Goal: Task Accomplishment & Management: Complete application form

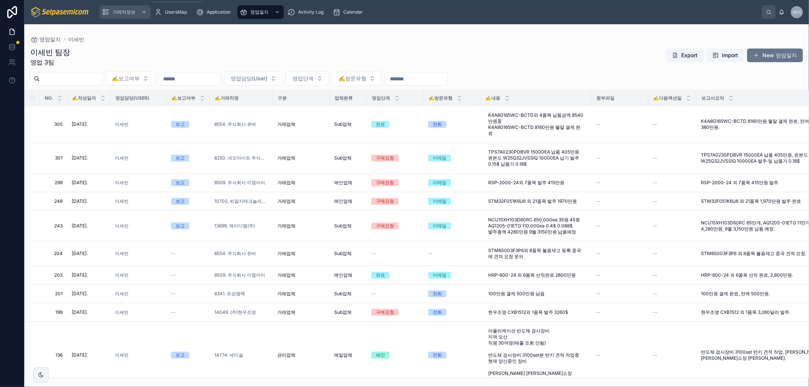
click at [122, 14] on span "거래처정보" at bounding box center [124, 12] width 23 height 6
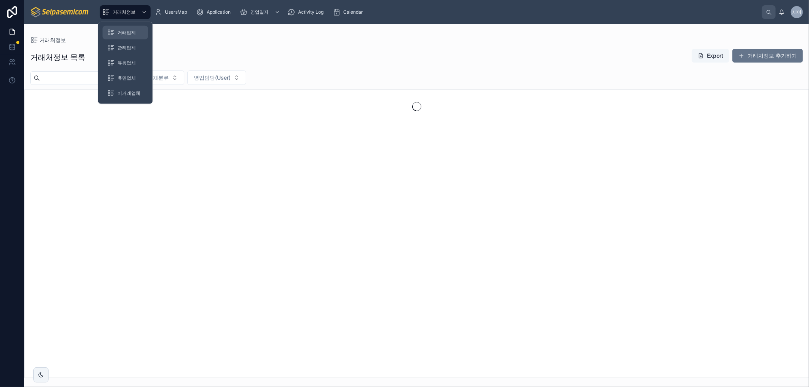
click at [124, 31] on span "거래업체" at bounding box center [127, 33] width 18 height 6
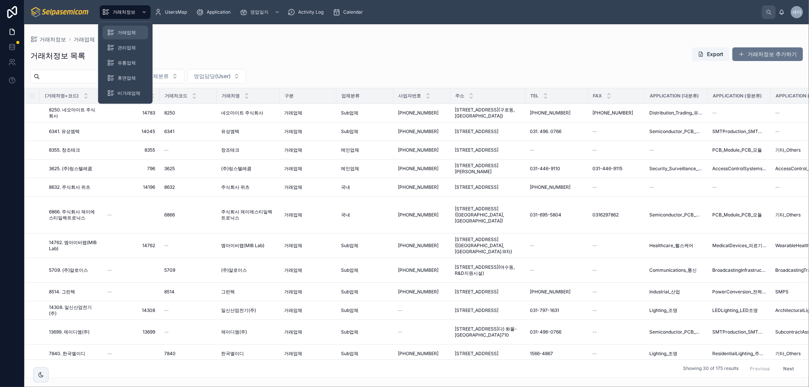
click at [121, 33] on span "거래업체" at bounding box center [127, 33] width 18 height 6
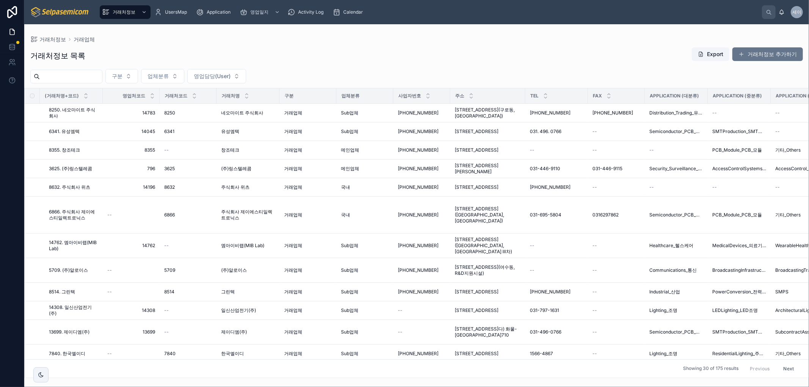
click at [79, 77] on input "text" at bounding box center [71, 76] width 62 height 11
type input "*"
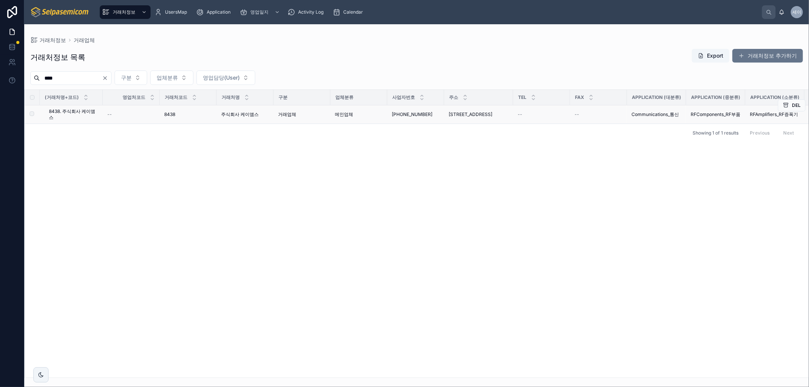
type input "****"
click at [143, 122] on td "--" at bounding box center [131, 114] width 57 height 19
click at [568, 118] on td "--" at bounding box center [541, 114] width 57 height 19
click at [212, 113] on div "8438 8438" at bounding box center [188, 114] width 48 height 6
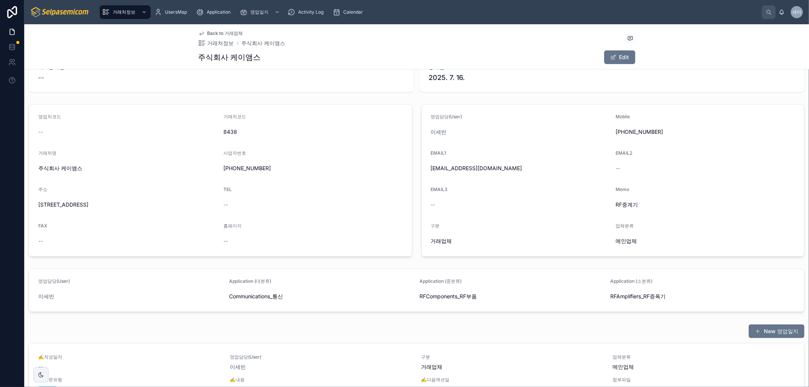
scroll to position [42, 0]
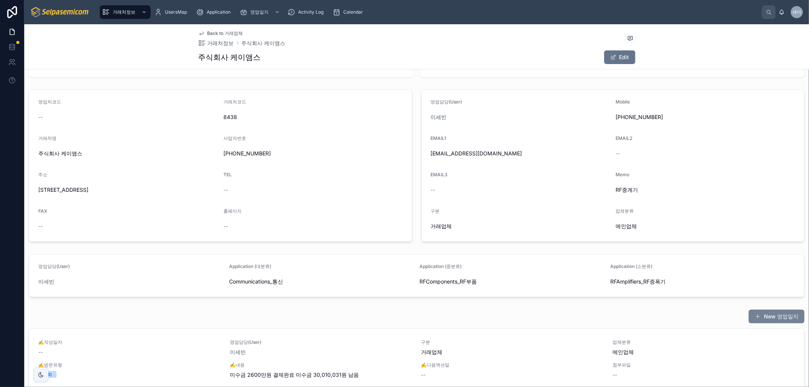
click at [760, 316] on button "New 영업일지" at bounding box center [776, 317] width 56 height 14
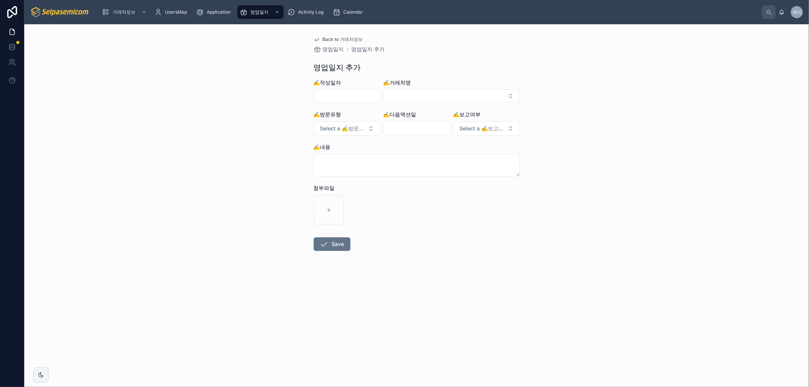
click at [350, 99] on input "text" at bounding box center [347, 96] width 66 height 11
click at [321, 177] on button "8" at bounding box center [320, 176] width 14 height 14
type input "**********"
click at [437, 94] on button "Select Button" at bounding box center [451, 95] width 136 height 13
type input "****"
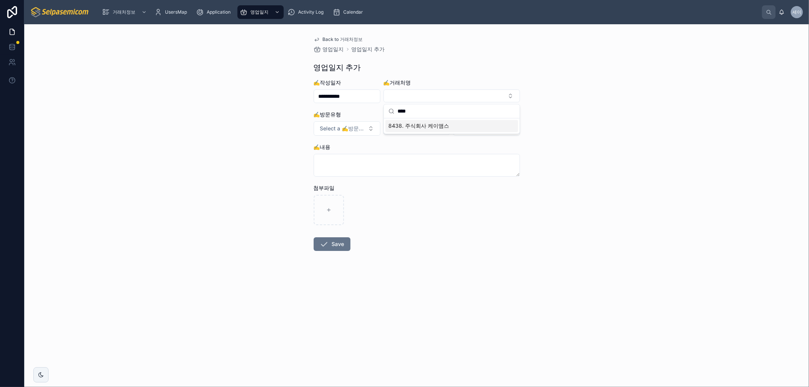
click at [412, 126] on span "8438. 주식회사 케이앰스" at bounding box center [418, 126] width 61 height 8
click at [362, 132] on span "Select a ✍️방문유형" at bounding box center [342, 129] width 45 height 8
click at [312, 162] on div "전화" at bounding box center [313, 159] width 9 height 7
click at [492, 130] on span "Select a ✍️보고여부" at bounding box center [481, 129] width 45 height 8
click at [453, 159] on div "보고" at bounding box center [452, 159] width 9 height 7
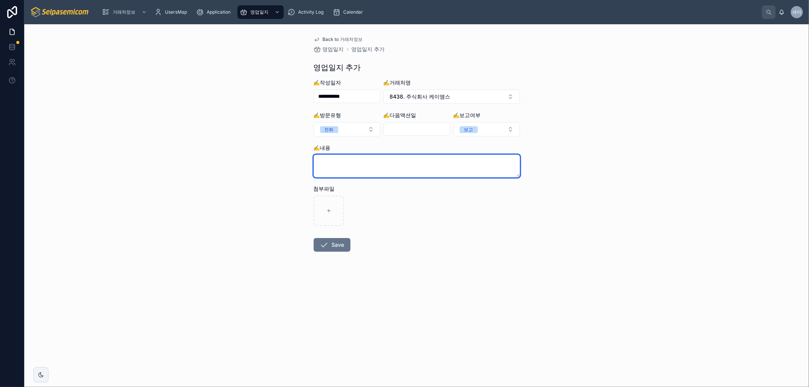
click at [351, 168] on textarea at bounding box center [417, 166] width 206 height 23
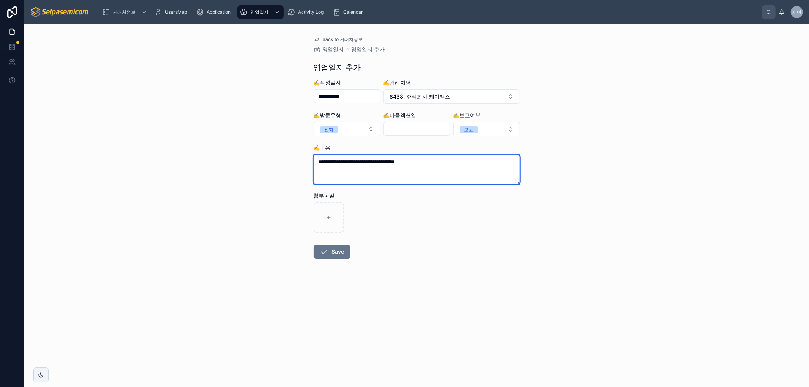
type textarea "**********"
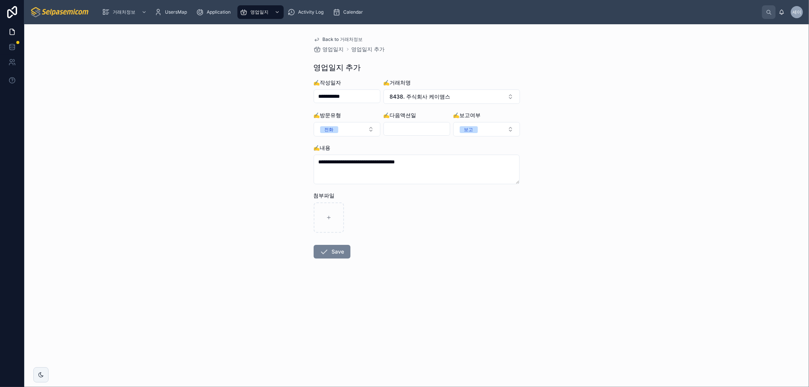
click at [327, 253] on icon at bounding box center [324, 251] width 9 height 9
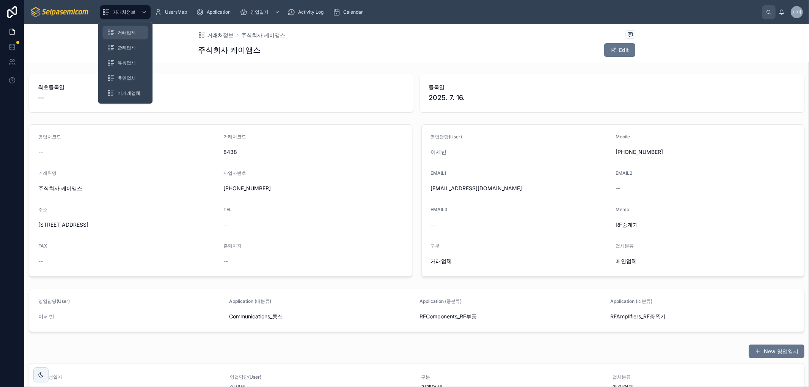
click at [120, 31] on span "거래업체" at bounding box center [127, 33] width 18 height 6
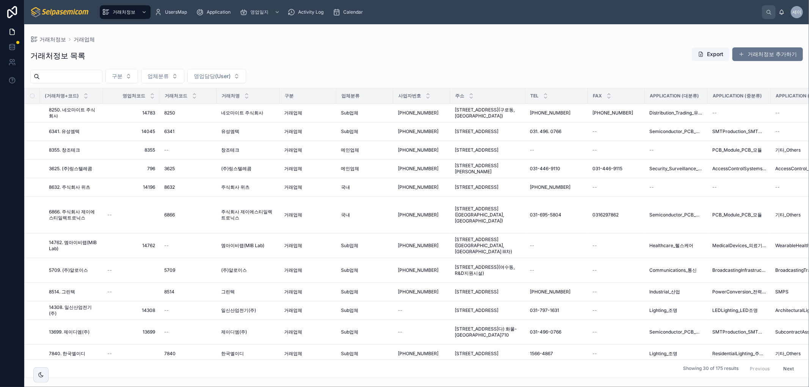
click at [85, 76] on input "text" at bounding box center [71, 76] width 62 height 11
type input "*"
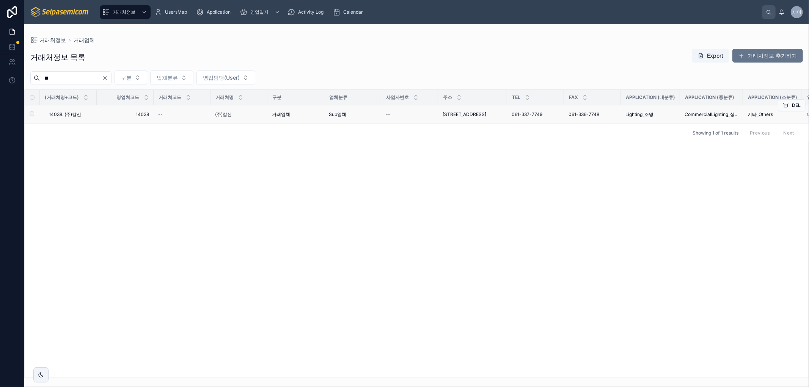
type input "**"
drag, startPoint x: 89, startPoint y: 111, endPoint x: 81, endPoint y: 114, distance: 9.2
click at [81, 114] on span "14038. (주)칼선" at bounding box center [65, 114] width 32 height 6
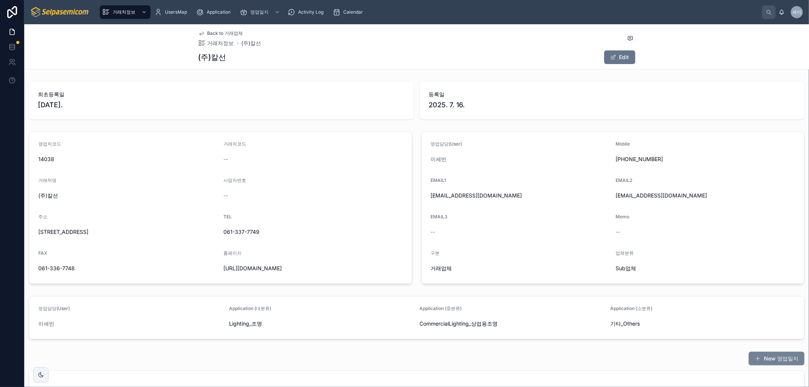
click at [768, 357] on button "New 영업일지" at bounding box center [776, 359] width 56 height 14
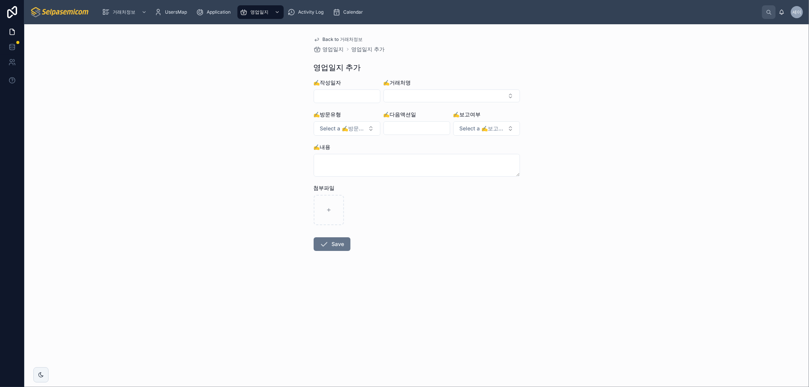
click at [343, 96] on input "text" at bounding box center [347, 96] width 66 height 11
drag, startPoint x: 373, startPoint y: 157, endPoint x: 411, endPoint y: 101, distance: 67.9
click at [373, 157] on button "5" at bounding box center [374, 159] width 14 height 14
type input "**********"
click at [415, 94] on button "Select Button" at bounding box center [451, 95] width 136 height 13
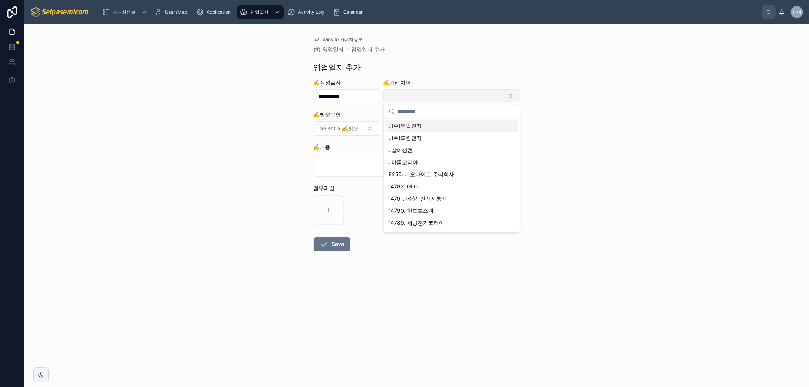
click at [425, 96] on button "Select Button" at bounding box center [451, 95] width 136 height 13
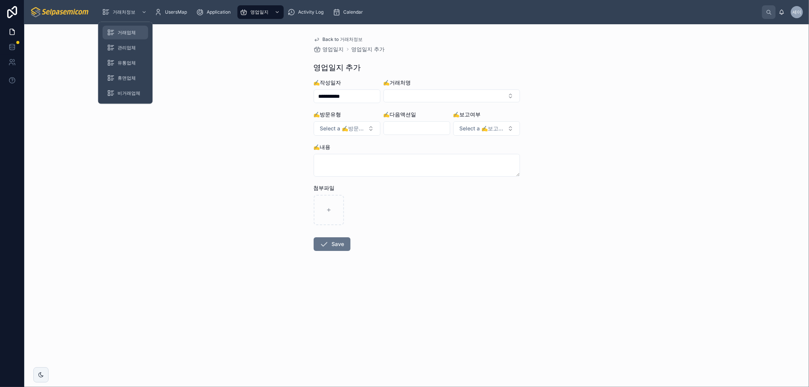
click at [119, 31] on span "거래업체" at bounding box center [127, 33] width 18 height 6
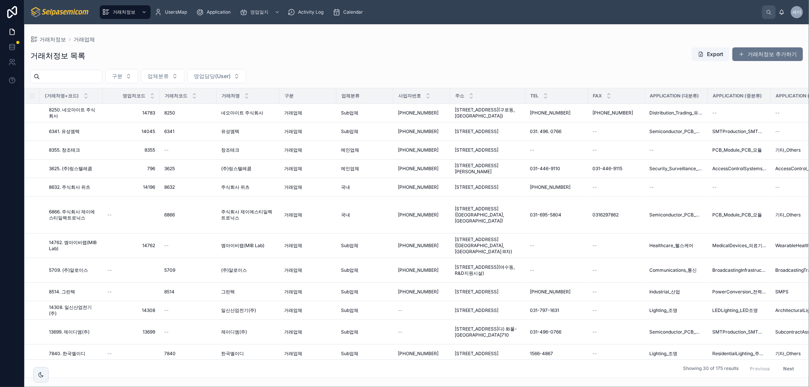
drag, startPoint x: 50, startPoint y: 76, endPoint x: 64, endPoint y: 78, distance: 13.4
click at [50, 76] on input "text" at bounding box center [71, 76] width 62 height 11
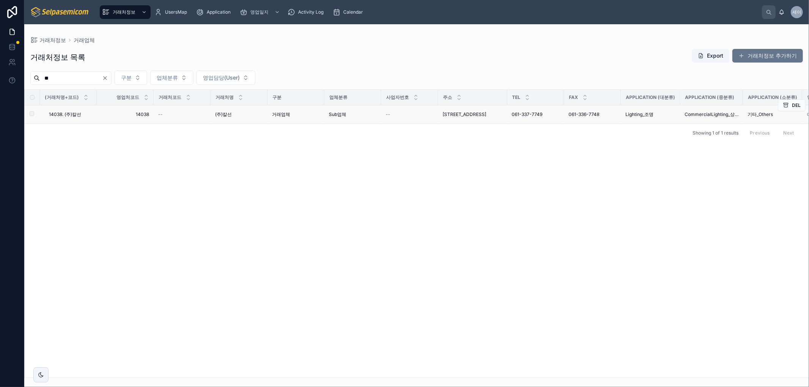
type input "**"
click at [86, 111] on td "14038. (주)칼선 14038. (주)칼선" at bounding box center [68, 114] width 57 height 19
click at [82, 114] on div "14038. (주)칼선 14038. (주)칼선" at bounding box center [70, 114] width 43 height 6
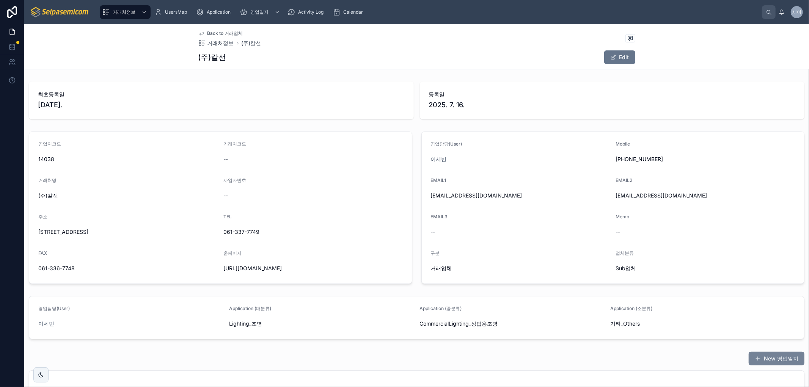
click at [778, 357] on button "New 영업일지" at bounding box center [776, 359] width 56 height 14
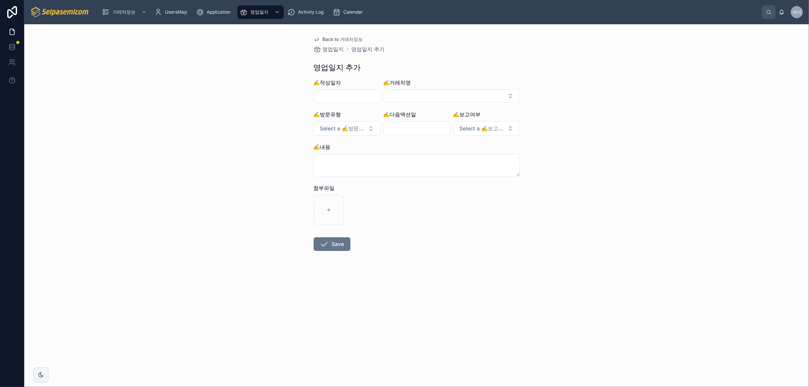
click at [336, 93] on input "text" at bounding box center [347, 96] width 66 height 11
click at [374, 160] on button "5" at bounding box center [374, 159] width 14 height 14
type input "**********"
click at [422, 146] on div "✍️내용" at bounding box center [417, 147] width 206 height 8
click at [358, 127] on span "Select a ✍️방문유형" at bounding box center [342, 129] width 45 height 8
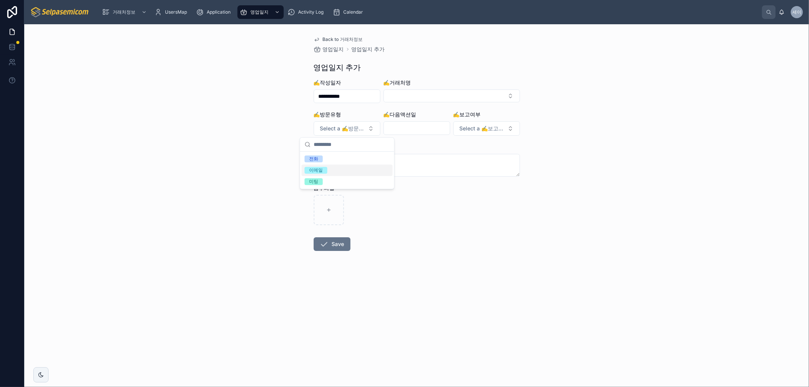
click at [319, 169] on div "이메일" at bounding box center [316, 170] width 14 height 7
click at [409, 130] on input "text" at bounding box center [417, 128] width 66 height 11
click at [526, 155] on div "**********" at bounding box center [416, 205] width 784 height 363
click at [489, 128] on span "Select a ✍️보고여부" at bounding box center [481, 129] width 45 height 8
click at [447, 160] on span "보고" at bounding box center [453, 158] width 18 height 7
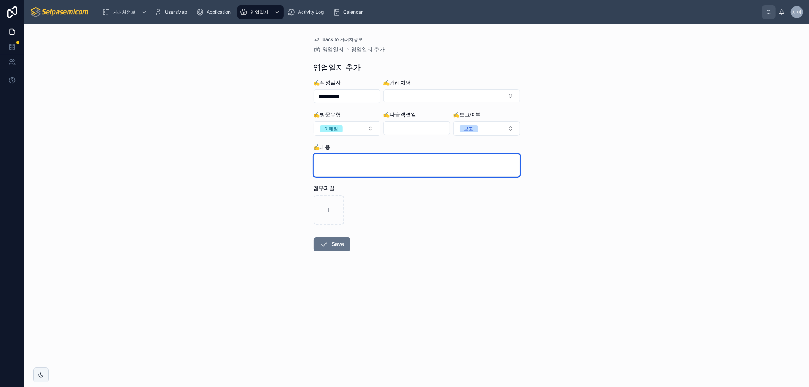
click at [366, 165] on textarea at bounding box center [417, 165] width 206 height 23
type textarea "*"
type textarea "**********"
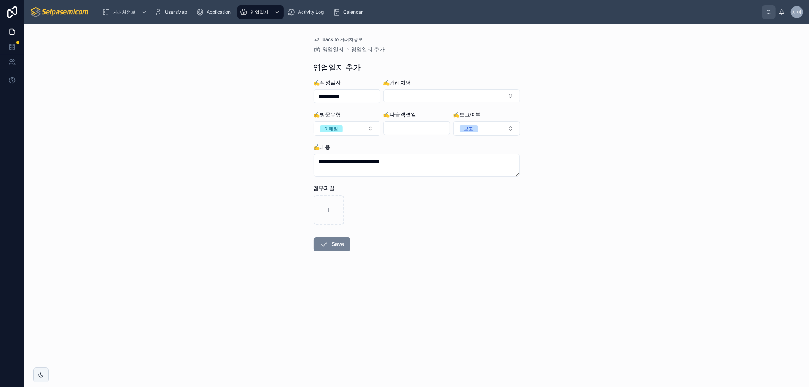
click at [335, 241] on button "Save" at bounding box center [332, 244] width 37 height 14
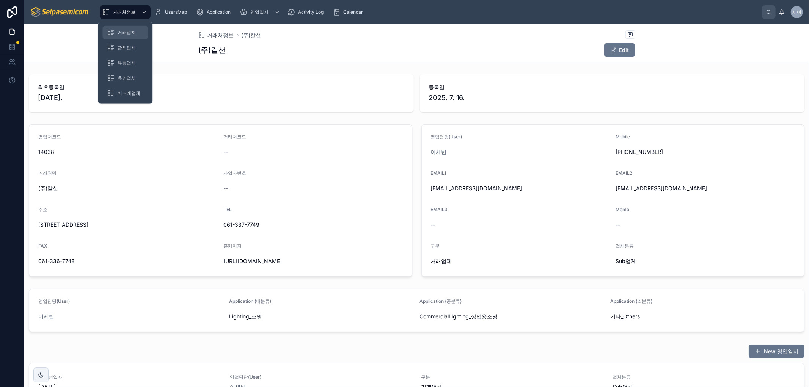
click at [123, 30] on span "거래업체" at bounding box center [127, 33] width 18 height 6
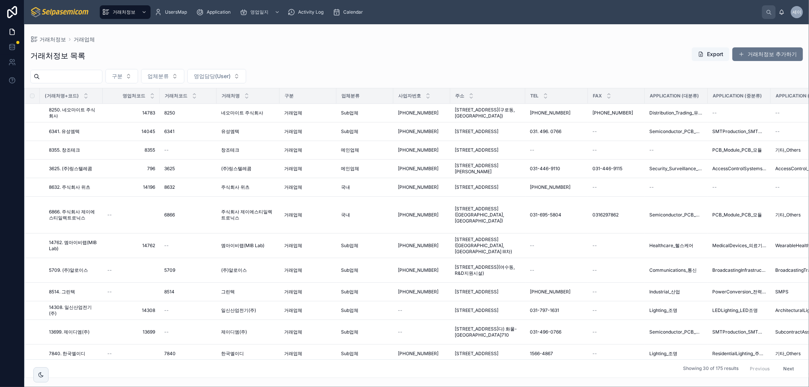
click at [60, 74] on input "text" at bounding box center [71, 76] width 62 height 11
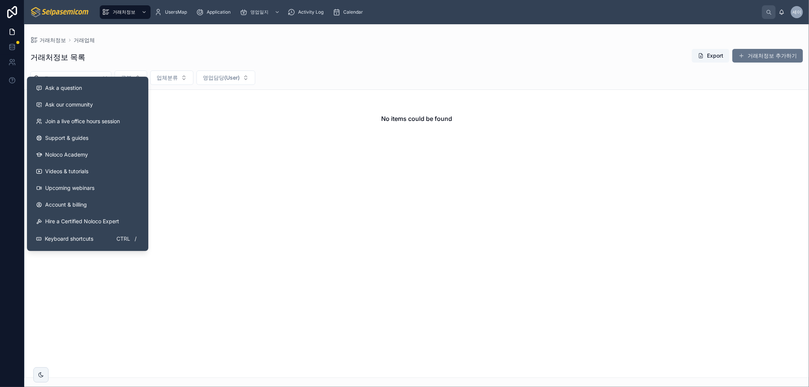
drag, startPoint x: 89, startPoint y: 77, endPoint x: -52, endPoint y: 72, distance: 140.4
click at [0, 72] on html "Ask a question Ask our community Join a live office hours session Support & gui…" at bounding box center [404, 193] width 809 height 387
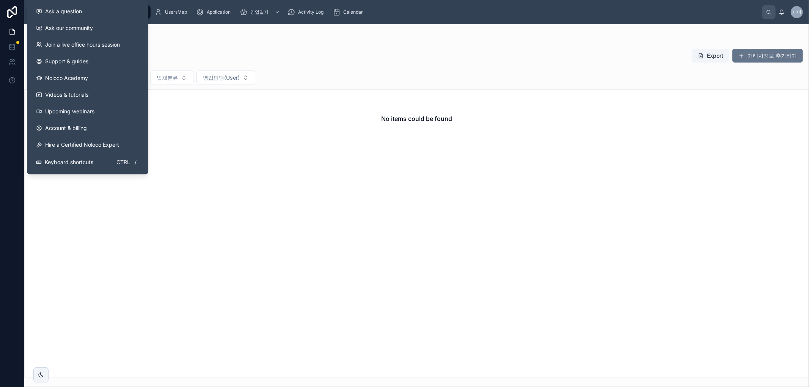
type input "**"
click at [229, 133] on div "No items could be found" at bounding box center [417, 119] width 784 height 58
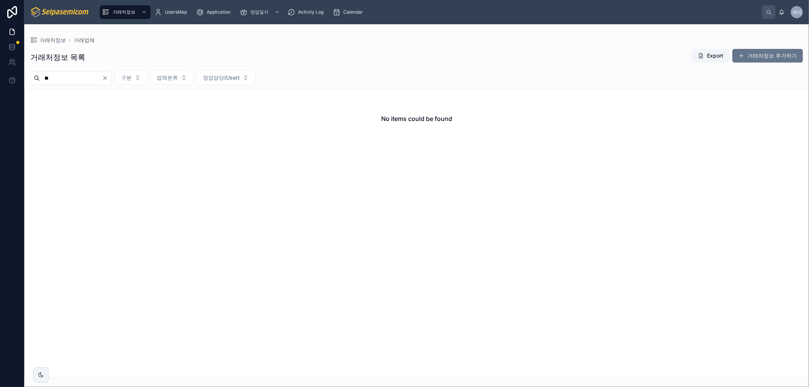
click at [102, 81] on input "**" at bounding box center [71, 78] width 62 height 11
drag, startPoint x: 103, startPoint y: 80, endPoint x: 127, endPoint y: 45, distance: 42.1
click at [102, 79] on input "**" at bounding box center [71, 78] width 62 height 11
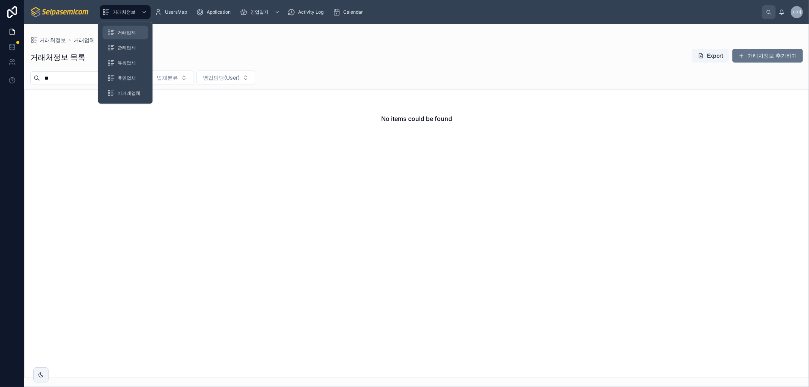
click at [122, 27] on div "거래업체" at bounding box center [125, 33] width 36 height 12
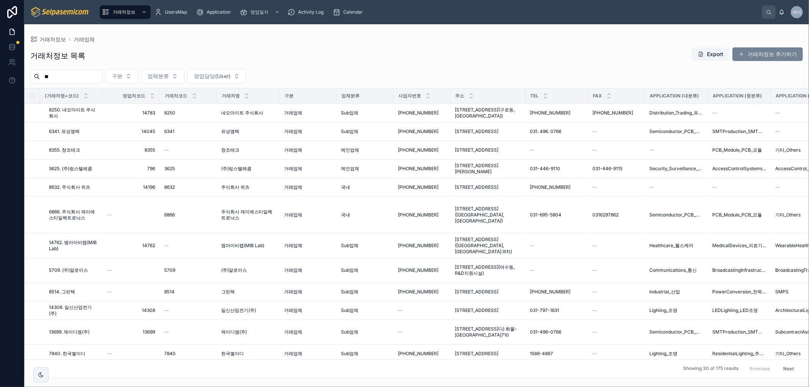
click at [777, 49] on button "거래처정보 추가하기" at bounding box center [767, 54] width 71 height 14
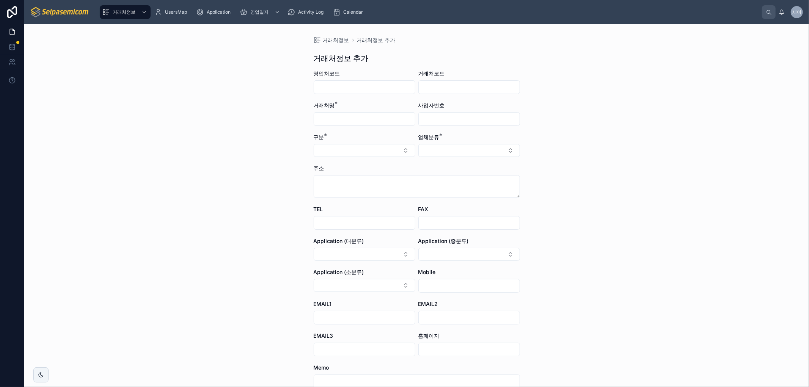
click at [345, 119] on input "text" at bounding box center [364, 119] width 101 height 11
paste input "*****"
type input "*****"
click at [359, 88] on input "text" at bounding box center [364, 87] width 101 height 11
click at [430, 89] on input "text" at bounding box center [469, 87] width 101 height 11
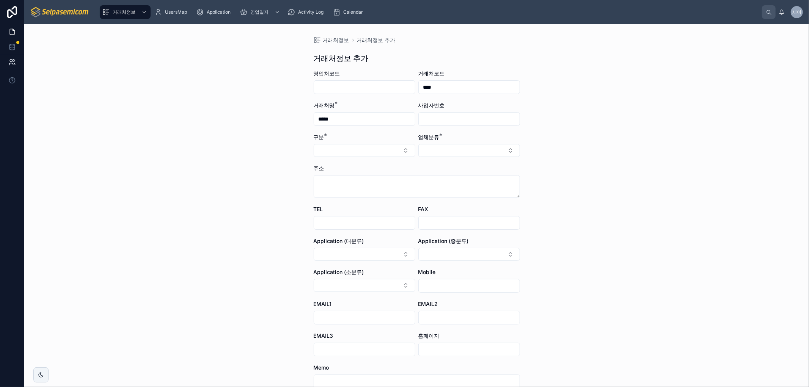
type input "****"
click at [446, 116] on input "text" at bounding box center [469, 119] width 101 height 11
paste input "**********"
type input "**********"
click at [372, 153] on button "Select Button" at bounding box center [365, 150] width 102 height 13
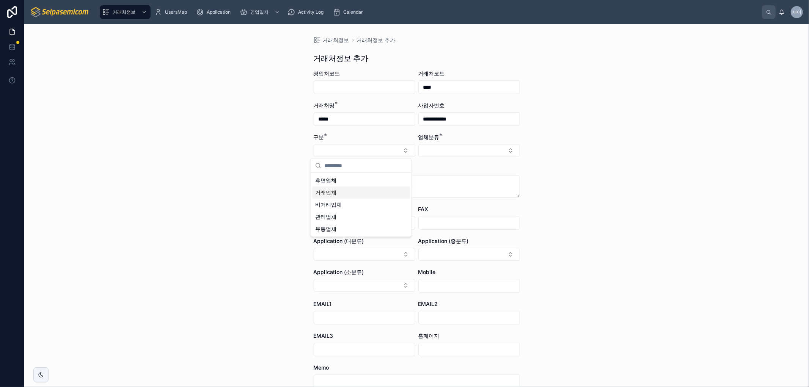
click at [334, 194] on span "거래업체" at bounding box center [325, 193] width 21 height 8
click at [479, 149] on button "Select Button" at bounding box center [469, 150] width 102 height 13
click at [426, 191] on span "Sub업체" at bounding box center [430, 193] width 20 height 8
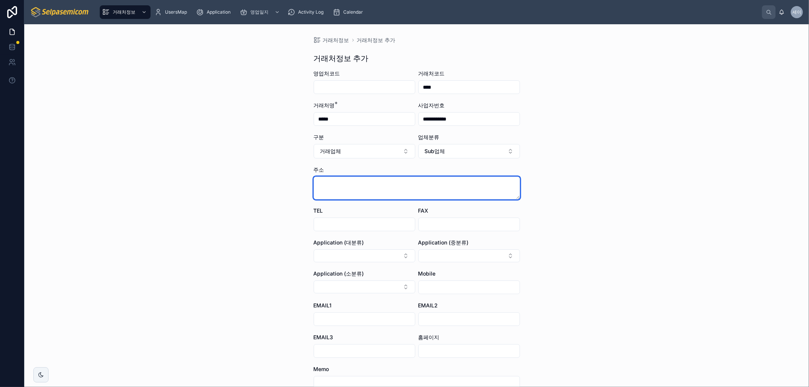
click at [335, 187] on textarea at bounding box center [417, 188] width 206 height 23
paste textarea "**********"
type textarea "**********"
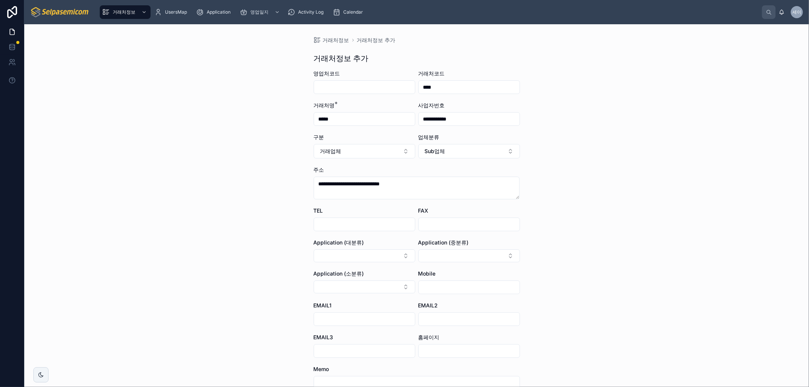
click at [345, 224] on input "text" at bounding box center [364, 224] width 101 height 11
paste input "**********"
type input "**********"
drag, startPoint x: 445, startPoint y: 224, endPoint x: 374, endPoint y: 241, distance: 73.2
click at [445, 224] on input "text" at bounding box center [469, 224] width 101 height 11
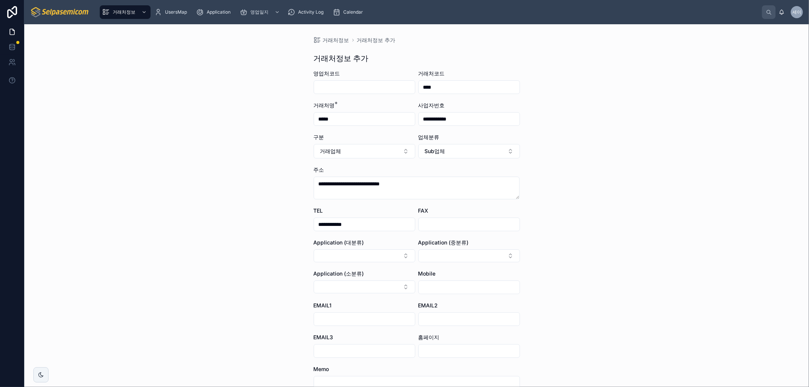
paste input "**********"
type input "**********"
click at [334, 252] on button "Select Button" at bounding box center [365, 255] width 102 height 13
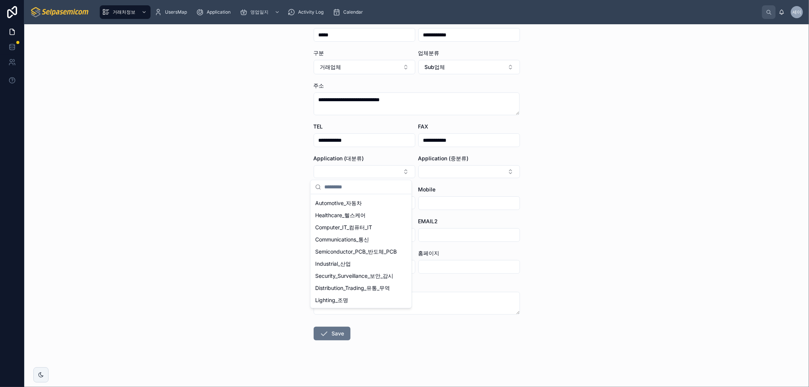
scroll to position [101, 0]
click at [334, 260] on span "Industrial_산업" at bounding box center [333, 264] width 36 height 8
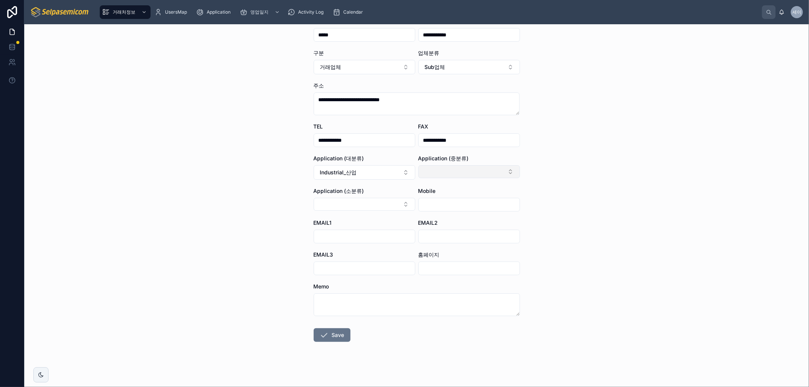
click at [472, 170] on button "Select Button" at bounding box center [469, 171] width 102 height 13
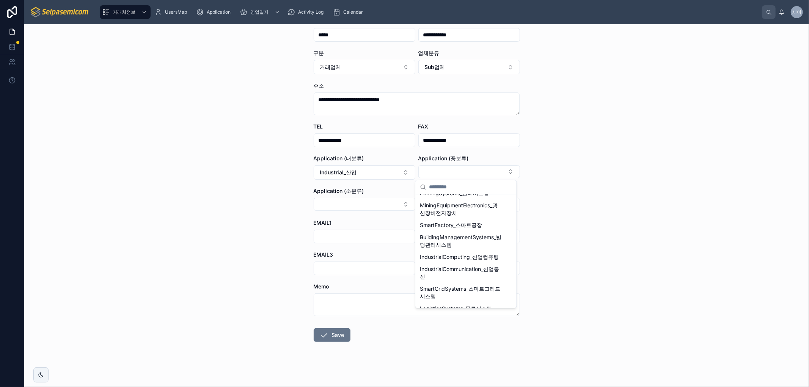
scroll to position [452, 0]
click at [468, 228] on span "SmartFactory_스마트공장" at bounding box center [451, 225] width 62 height 8
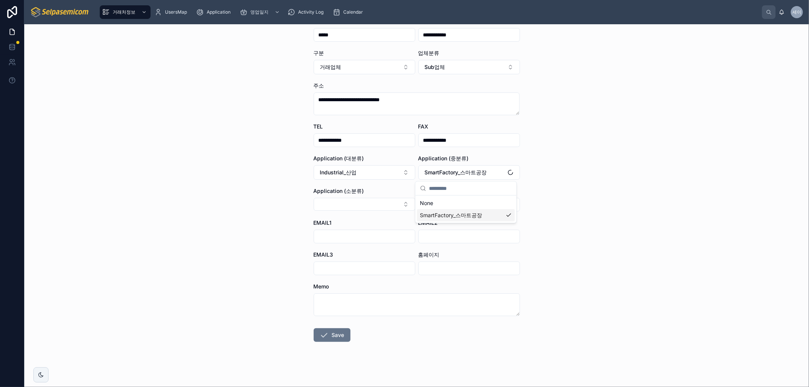
scroll to position [0, 0]
click at [357, 199] on button "Select Button" at bounding box center [365, 204] width 102 height 13
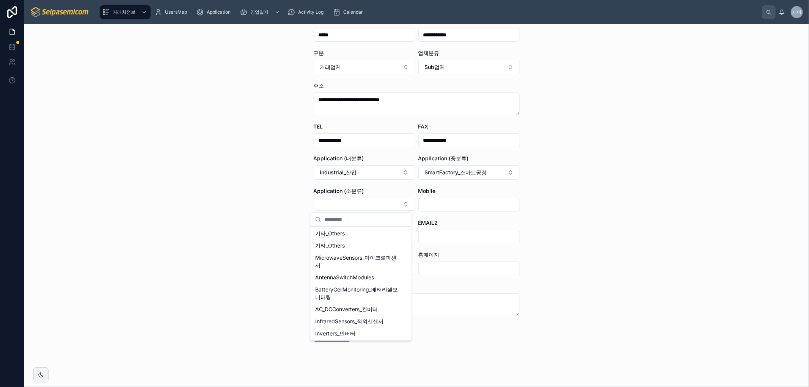
scroll to position [131, 0]
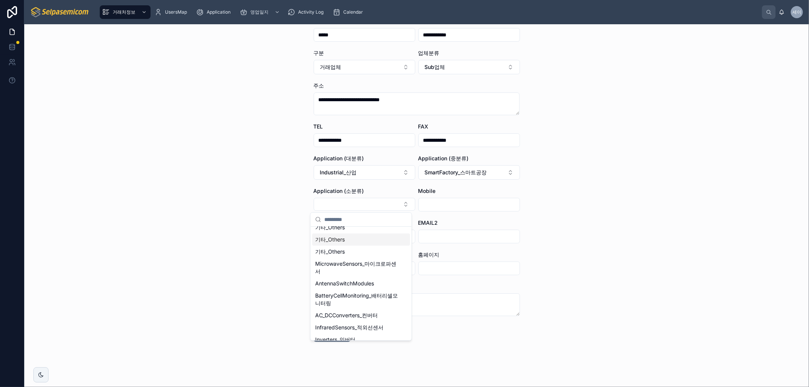
click at [340, 243] on span "기타_Others" at bounding box center [330, 240] width 30 height 8
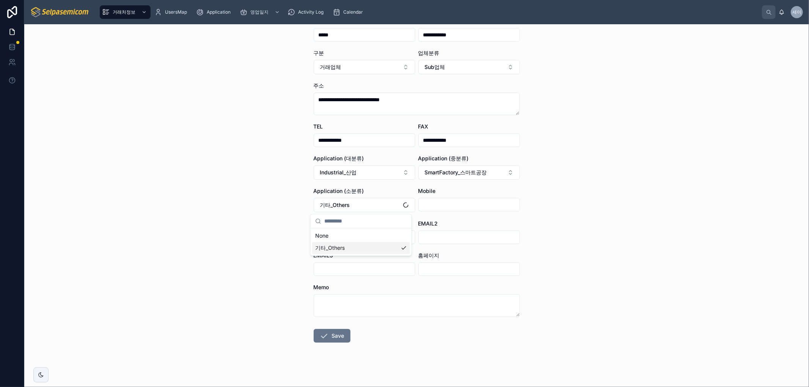
scroll to position [0, 0]
click at [460, 208] on input "text" at bounding box center [469, 204] width 101 height 11
paste input "**********"
type input "**********"
drag, startPoint x: 355, startPoint y: 237, endPoint x: 354, endPoint y: 242, distance: 5.4
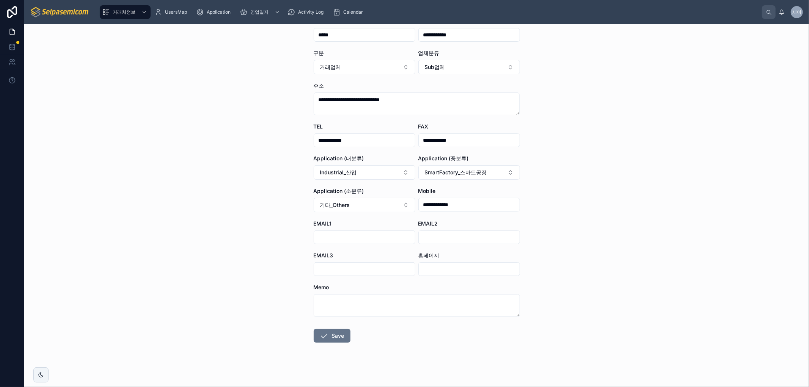
click at [355, 237] on input "text" at bounding box center [364, 237] width 101 height 11
paste input "**********"
type input "**********"
click at [335, 337] on button "Save" at bounding box center [332, 336] width 37 height 14
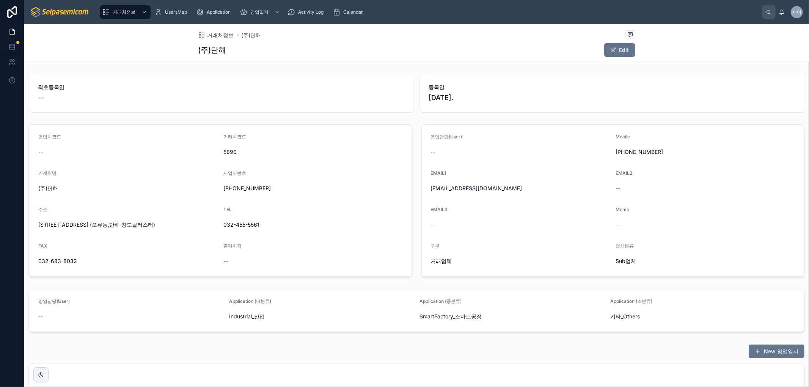
drag, startPoint x: 182, startPoint y: 103, endPoint x: 324, endPoint y: 123, distance: 143.1
click at [183, 103] on div "최초등록일 --" at bounding box center [221, 93] width 385 height 38
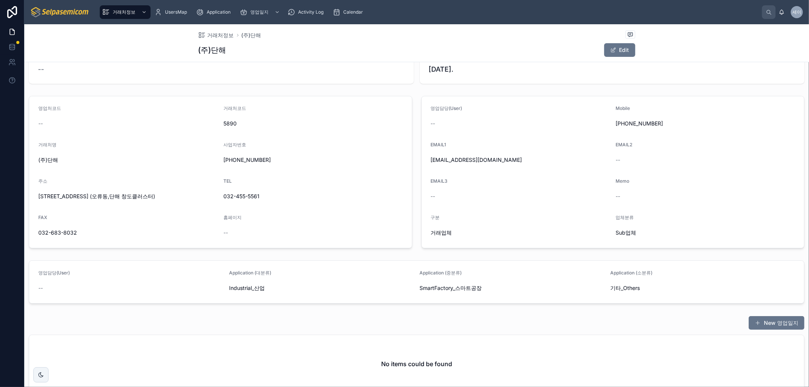
scroll to position [42, 0]
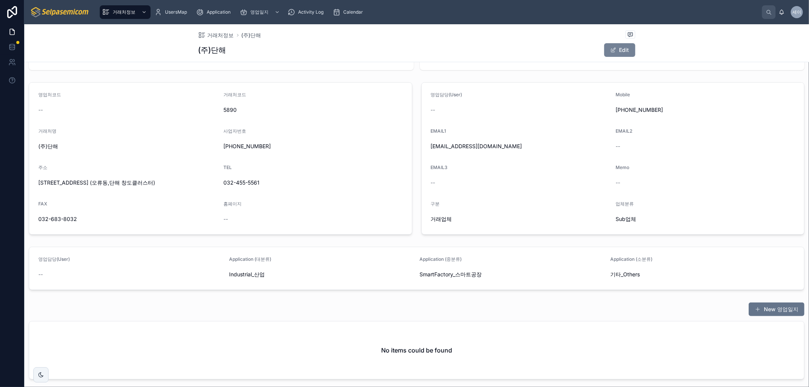
click at [624, 51] on button "Edit" at bounding box center [619, 50] width 31 height 14
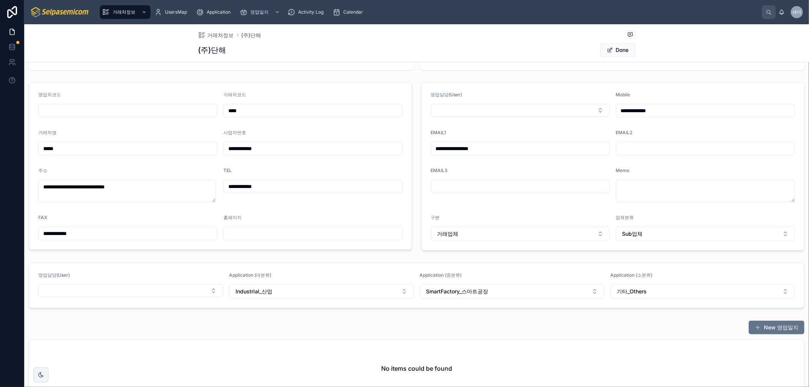
click at [143, 106] on input "text" at bounding box center [128, 110] width 178 height 11
type input "*****"
click at [614, 46] on button "Done" at bounding box center [617, 50] width 35 height 14
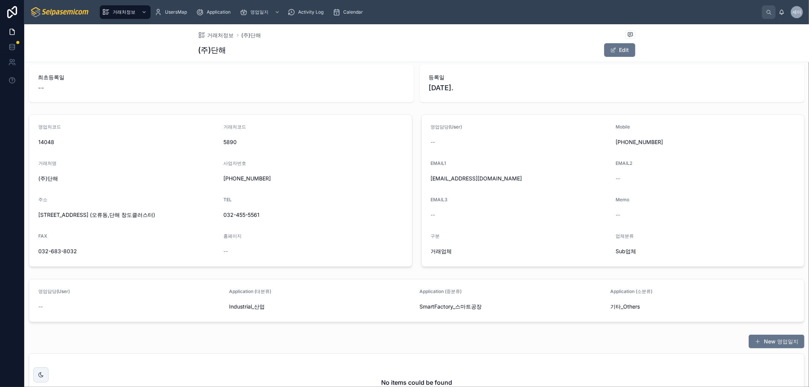
scroll to position [0, 0]
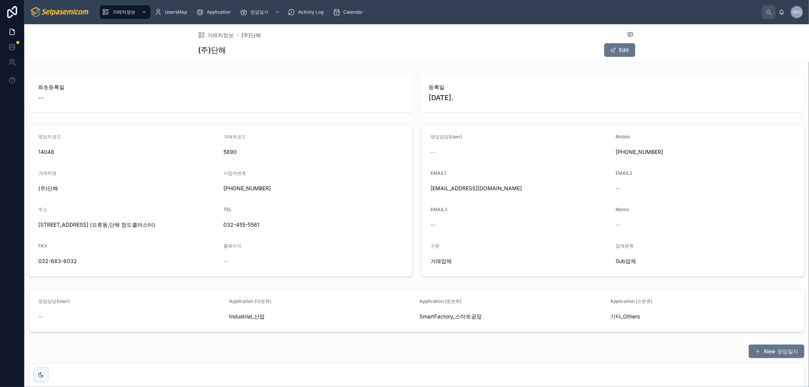
click at [767, 350] on button "New 영업일지" at bounding box center [776, 352] width 56 height 14
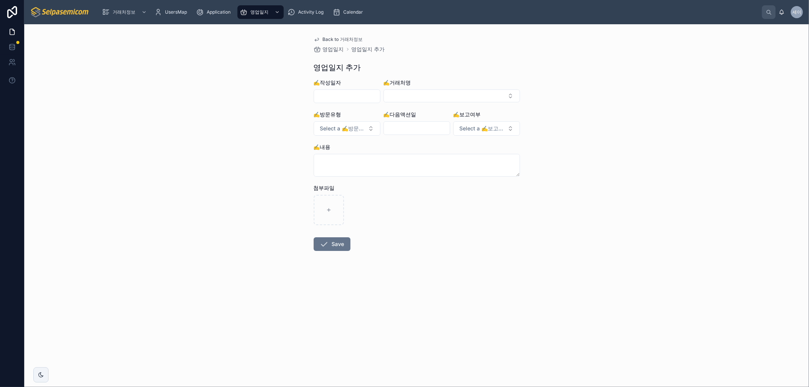
click at [344, 95] on input "text" at bounding box center [347, 96] width 66 height 11
click at [374, 174] on button "12" at bounding box center [374, 176] width 14 height 14
click at [374, 160] on button "5" at bounding box center [374, 159] width 14 height 14
type input "**********"
click at [433, 99] on button "Select Button" at bounding box center [451, 95] width 136 height 13
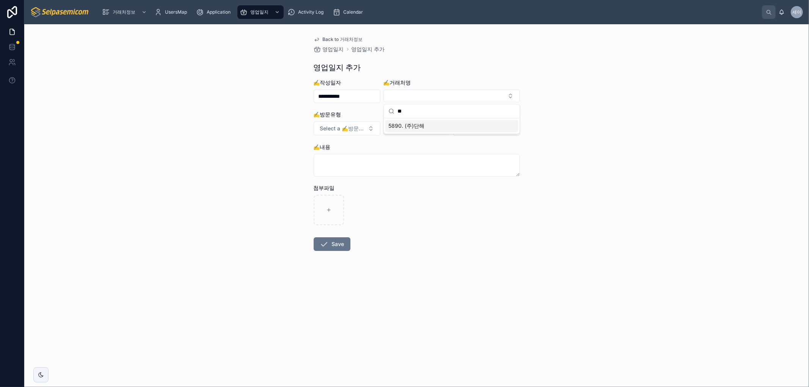
type input "**"
click at [419, 124] on span "5890. (주)단해" at bounding box center [406, 126] width 36 height 8
click at [346, 127] on span "Select a ✍️방문유형" at bounding box center [342, 129] width 45 height 8
click at [313, 181] on div "미팅" at bounding box center [313, 182] width 9 height 7
click at [482, 124] on button "Select a ✍️보고여부" at bounding box center [486, 129] width 67 height 14
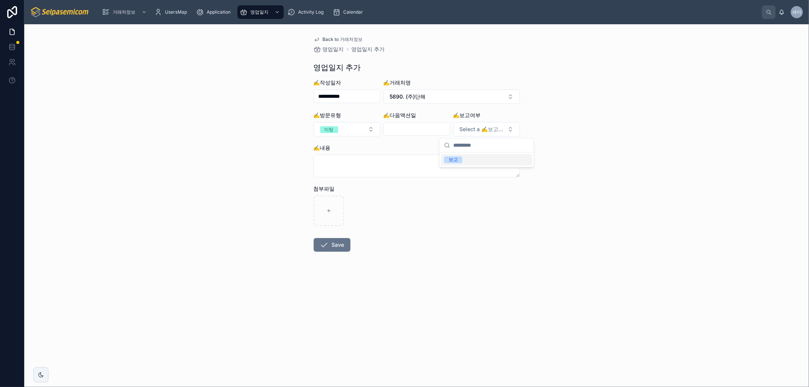
click at [449, 160] on div "보고" at bounding box center [452, 159] width 9 height 7
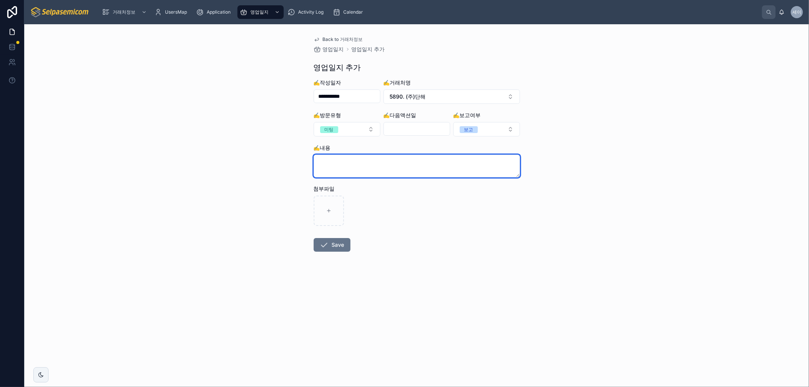
click at [339, 162] on textarea at bounding box center [417, 166] width 206 height 23
paste textarea "**********"
type textarea "**********"
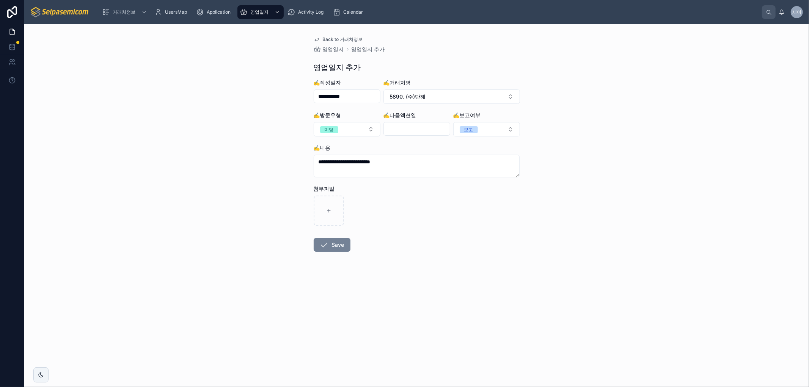
click at [327, 241] on icon at bounding box center [324, 244] width 9 height 9
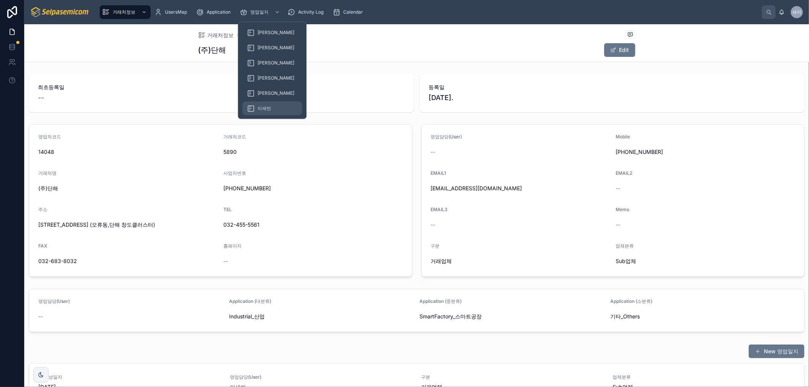
drag, startPoint x: 262, startPoint y: 108, endPoint x: 265, endPoint y: 105, distance: 4.3
click at [262, 108] on span "이세빈" at bounding box center [264, 108] width 14 height 6
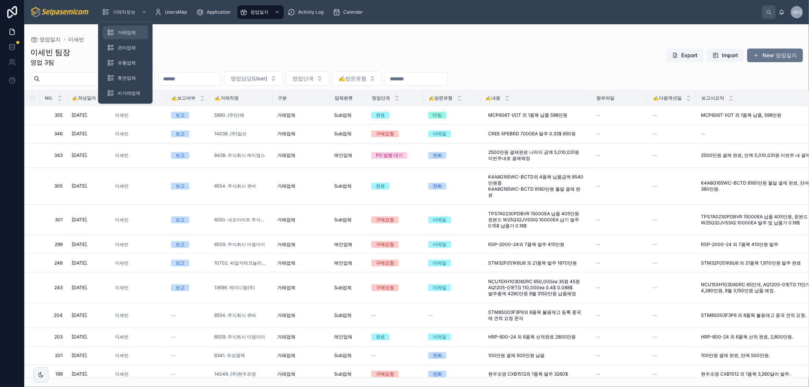
click at [128, 28] on div "거래업체" at bounding box center [125, 33] width 36 height 12
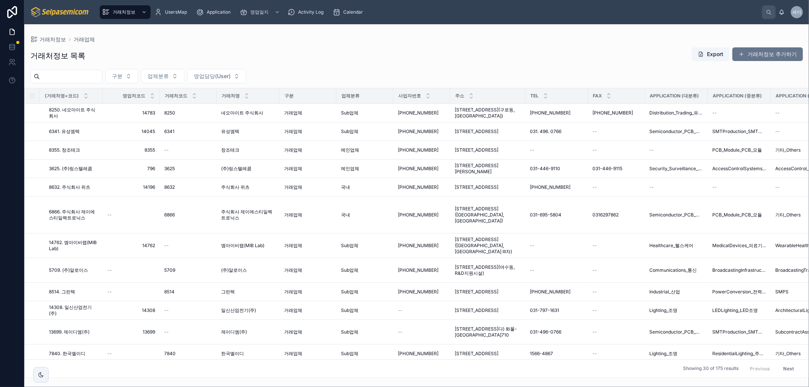
click at [85, 80] on input "text" at bounding box center [71, 76] width 62 height 11
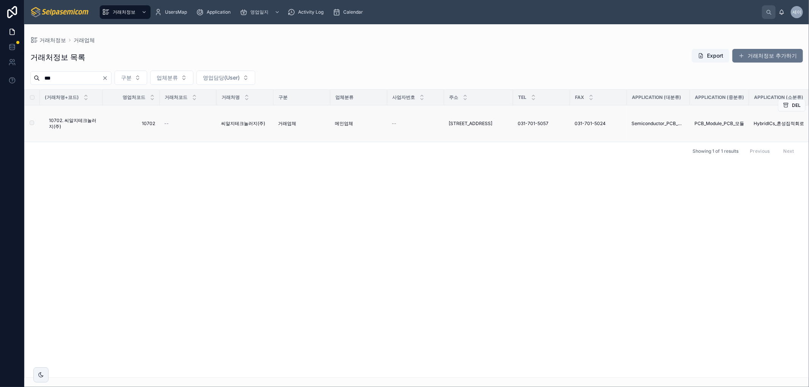
type input "***"
click at [77, 118] on span "10702. 씨알지테크놀러지(주)" at bounding box center [73, 124] width 49 height 12
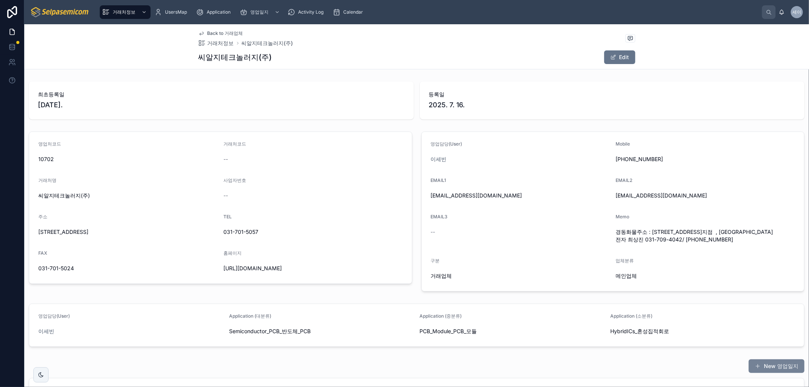
click at [776, 366] on button "New 영업일지" at bounding box center [776, 366] width 56 height 14
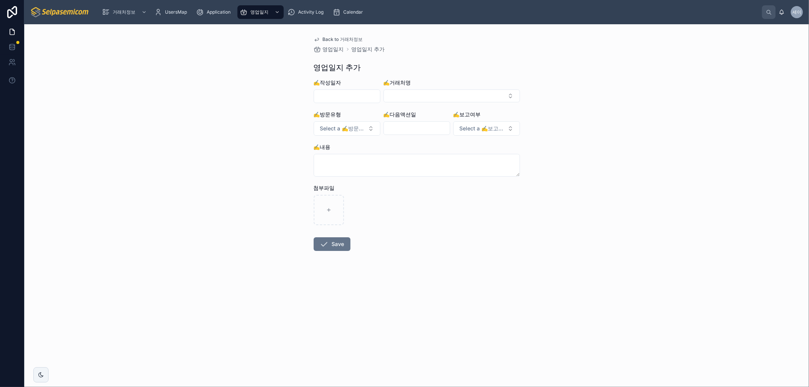
click at [332, 92] on input "text" at bounding box center [347, 96] width 66 height 11
click at [317, 174] on button "8" at bounding box center [320, 176] width 14 height 14
type input "**********"
click at [440, 96] on button "Select Button" at bounding box center [451, 95] width 136 height 13
type input "***"
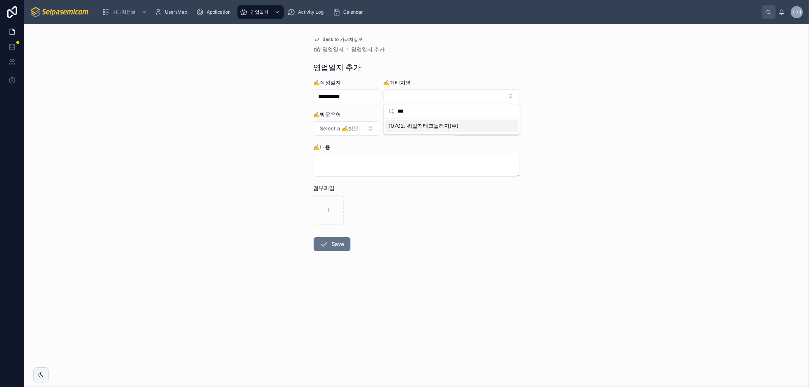
click at [430, 128] on span "10702. 씨알지테크놀러지(주)" at bounding box center [423, 126] width 70 height 8
click at [358, 124] on button "Select a ✍️방문유형" at bounding box center [347, 129] width 67 height 14
click at [340, 130] on span "Select a ✍️방문유형" at bounding box center [342, 129] width 45 height 8
click at [315, 180] on div "미팅" at bounding box center [313, 182] width 9 height 7
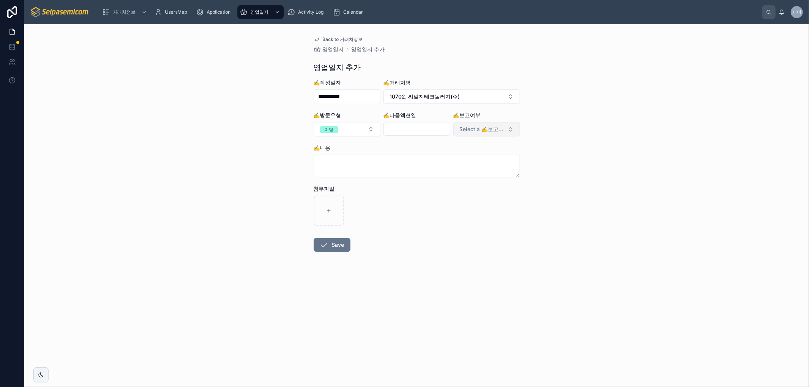
click at [484, 128] on span "Select a ✍️보고여부" at bounding box center [481, 129] width 45 height 8
click at [454, 158] on div "보고" at bounding box center [452, 159] width 9 height 7
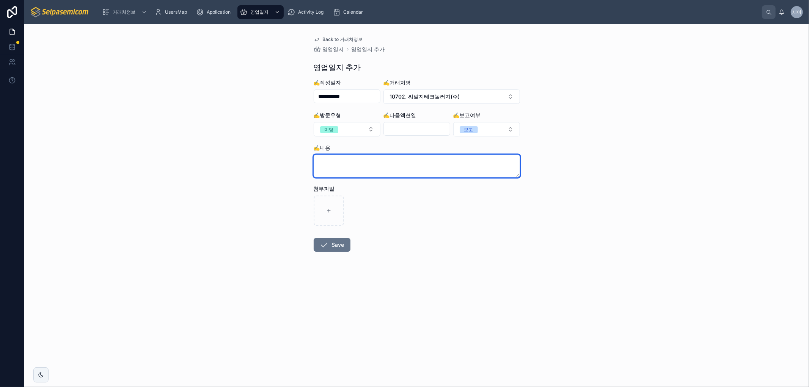
click at [345, 161] on textarea at bounding box center [417, 166] width 206 height 23
paste textarea "**********"
type textarea "**********"
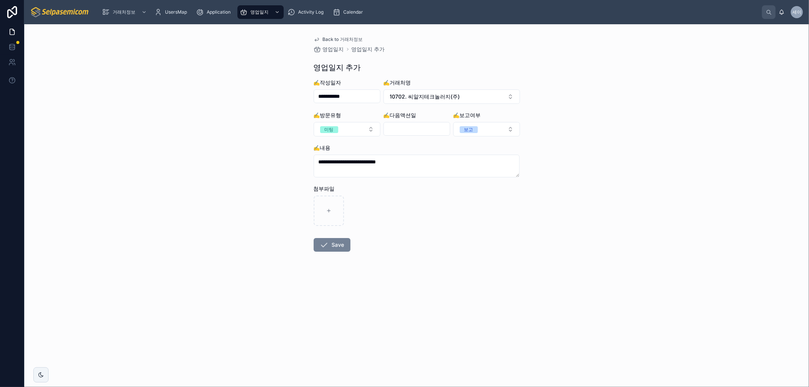
click at [335, 240] on button "Save" at bounding box center [332, 245] width 37 height 14
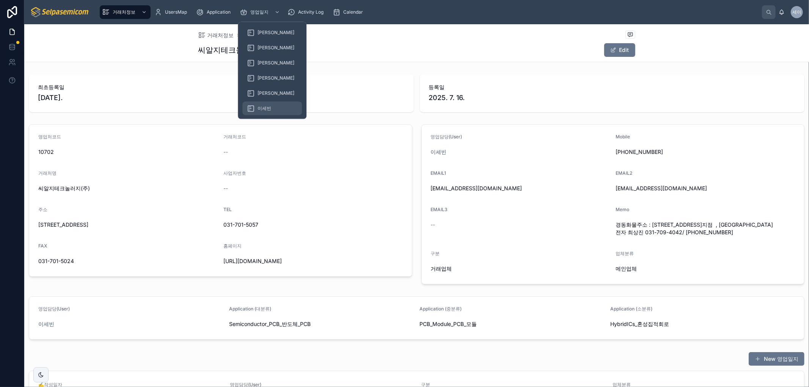
click at [260, 103] on div "이세빈" at bounding box center [272, 108] width 50 height 12
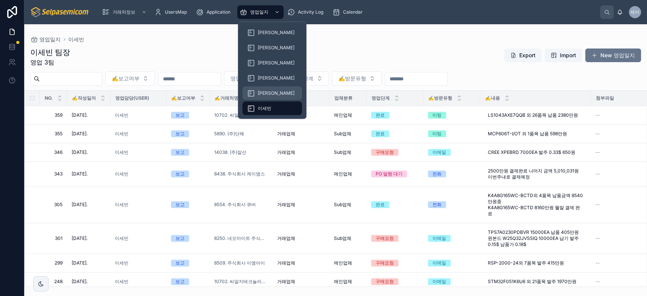
click at [262, 92] on span "[PERSON_NAME]" at bounding box center [276, 93] width 37 height 6
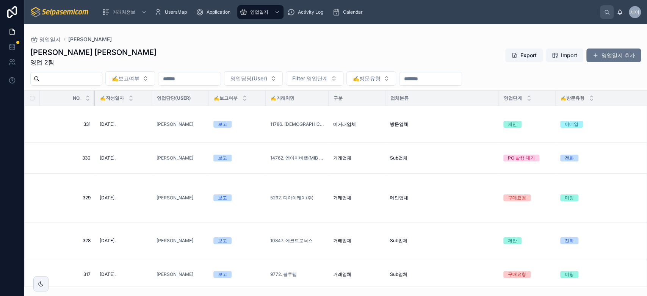
click at [34, 97] on tr "NO. ✍️작성일자 영업담당(User) ✍️보고여부 ✍️거래처명 구분 업체분류 영업단계 ✍️방문유형 ✍️내용 첨부파일 ✍️다음액션일 보고서요약…" at bounding box center [529, 99] width 1009 height 16
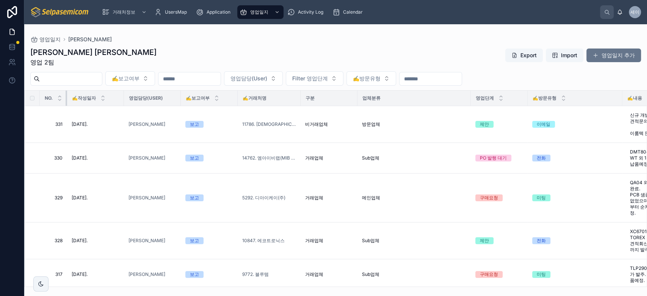
drag, startPoint x: 94, startPoint y: 97, endPoint x: 76, endPoint y: 96, distance: 17.8
click at [59, 96] on th "NO." at bounding box center [53, 99] width 27 height 16
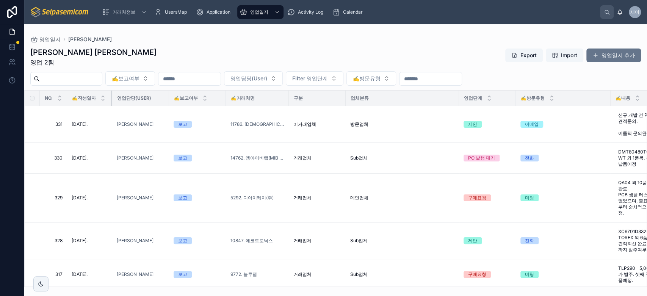
drag, startPoint x: 124, startPoint y: 99, endPoint x: 111, endPoint y: 99, distance: 12.9
click at [111, 99] on div at bounding box center [112, 98] width 3 height 15
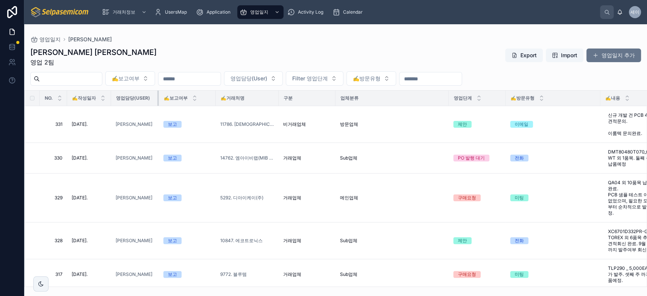
drag, startPoint x: 167, startPoint y: 96, endPoint x: 152, endPoint y: 96, distance: 14.8
click at [152, 96] on th "영업담당(User)" at bounding box center [135, 99] width 48 height 16
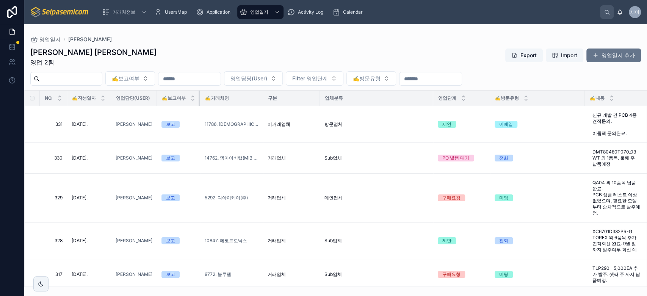
drag, startPoint x: 210, startPoint y: 95, endPoint x: 195, endPoint y: 96, distance: 14.8
click at [195, 96] on th "✍️보고여부" at bounding box center [178, 99] width 43 height 16
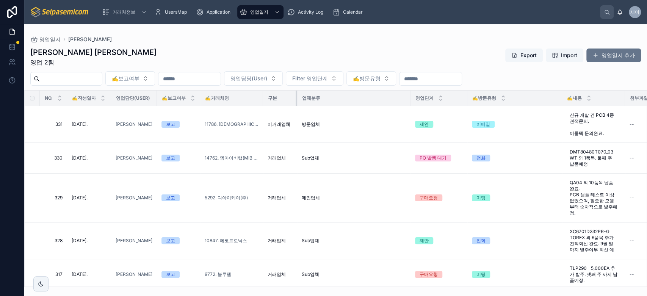
drag, startPoint x: 317, startPoint y: 95, endPoint x: 293, endPoint y: 96, distance: 23.5
click at [296, 96] on div at bounding box center [297, 98] width 3 height 15
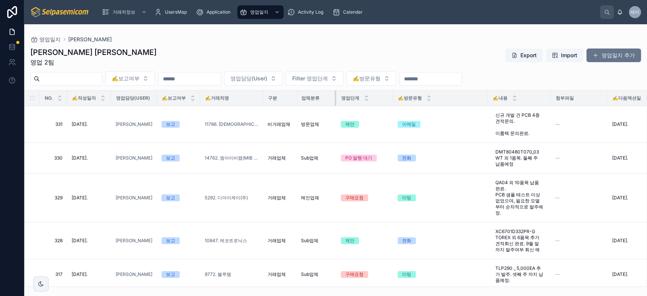
drag, startPoint x: 407, startPoint y: 96, endPoint x: 379, endPoint y: 97, distance: 28.1
click at [335, 99] on div at bounding box center [336, 98] width 3 height 15
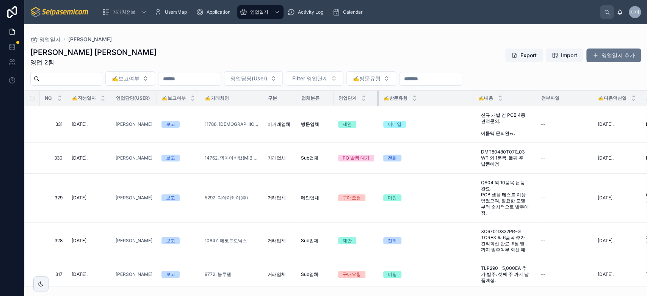
drag, startPoint x: 387, startPoint y: 96, endPoint x: 375, endPoint y: 97, distance: 11.8
click at [375, 97] on th "영업단계" at bounding box center [356, 99] width 45 height 16
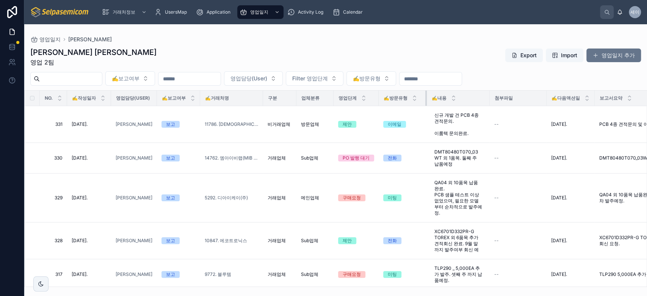
drag, startPoint x: 470, startPoint y: 100, endPoint x: 422, endPoint y: 101, distance: 48.5
click at [422, 101] on th "✍️방문유형" at bounding box center [403, 99] width 48 height 16
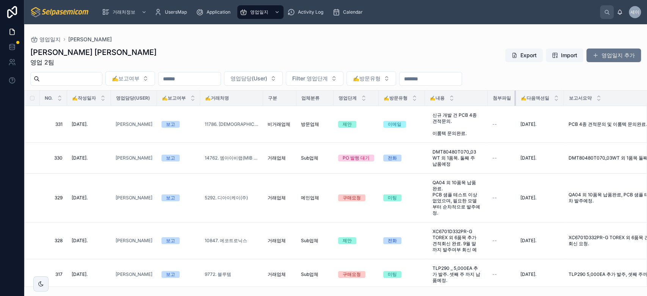
drag, startPoint x: 543, startPoint y: 96, endPoint x: 509, endPoint y: 98, distance: 34.2
click at [509, 98] on th "첨부파일" at bounding box center [502, 99] width 28 height 16
click at [564, 97] on div "보고서요약" at bounding box center [639, 98] width 151 height 14
drag, startPoint x: 561, startPoint y: 97, endPoint x: 547, endPoint y: 100, distance: 14.4
click at [547, 100] on th "✍️다음액션일" at bounding box center [540, 99] width 48 height 16
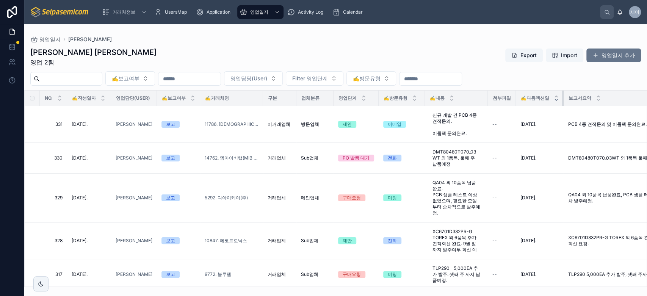
drag, startPoint x: 561, startPoint y: 99, endPoint x: 554, endPoint y: 99, distance: 7.2
click at [554, 99] on th "✍️다음액션일" at bounding box center [540, 99] width 48 height 16
drag, startPoint x: 562, startPoint y: 99, endPoint x: 554, endPoint y: 99, distance: 8.0
click at [554, 99] on th "✍️다음액션일" at bounding box center [540, 99] width 48 height 16
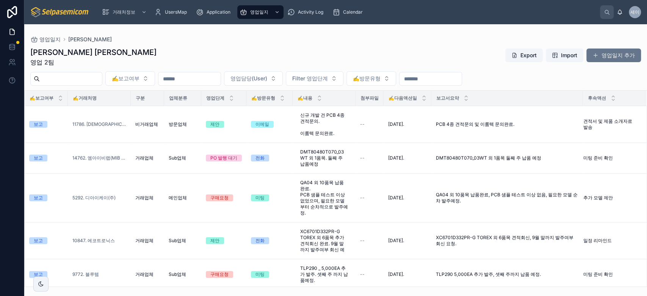
scroll to position [0, 138]
click at [577, 80] on div "✍️보고여부 영업담당(User) Filter 영업단계 ✍️방문유형" at bounding box center [335, 78] width 623 height 14
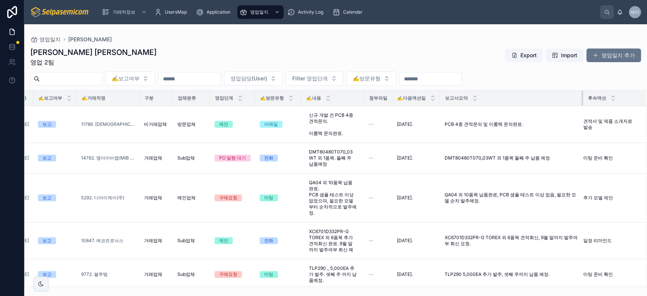
scroll to position [0, 129]
drag, startPoint x: 575, startPoint y: 97, endPoint x: 567, endPoint y: 97, distance: 8.7
click at [567, 97] on th "보고서요약" at bounding box center [511, 99] width 143 height 16
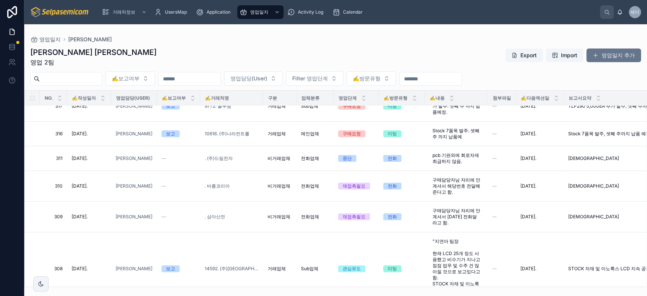
scroll to position [0, 0]
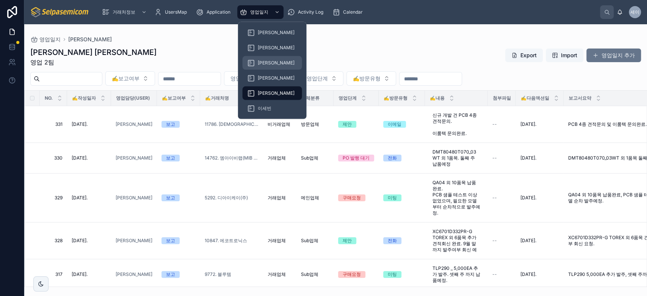
click at [263, 64] on span "[PERSON_NAME]" at bounding box center [276, 63] width 37 height 6
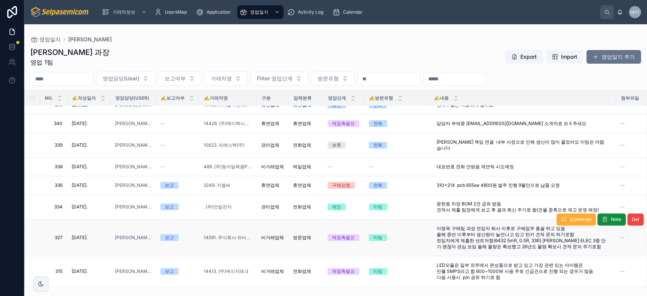
scroll to position [295, 0]
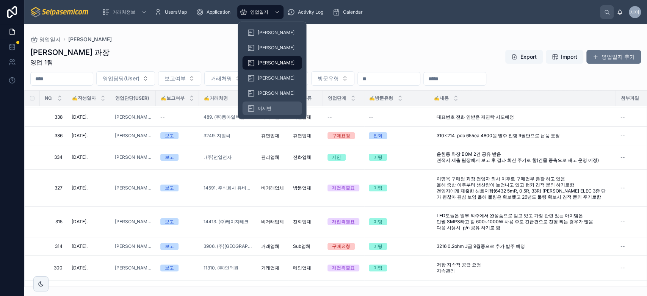
click at [262, 111] on span "이세빈" at bounding box center [265, 108] width 14 height 6
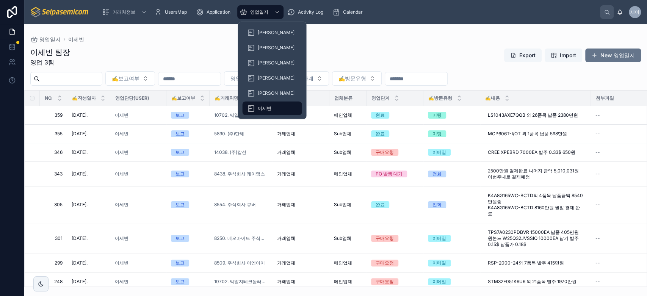
click at [263, 108] on span "이세빈" at bounding box center [265, 108] width 14 height 6
click at [267, 82] on div "[PERSON_NAME]" at bounding box center [272, 78] width 50 height 12
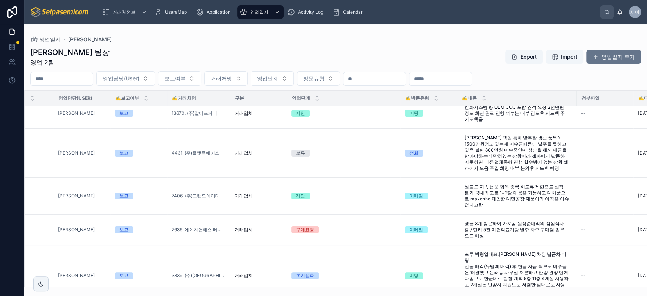
scroll to position [0, 100]
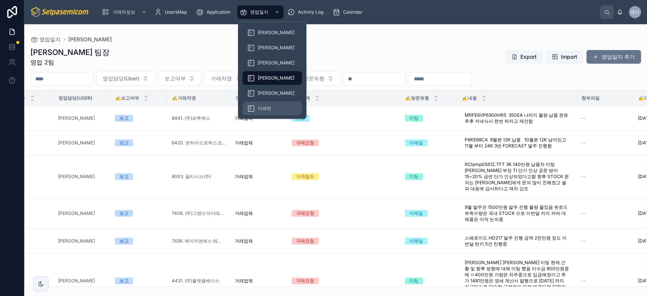
click at [264, 105] on span "이세빈" at bounding box center [265, 108] width 14 height 6
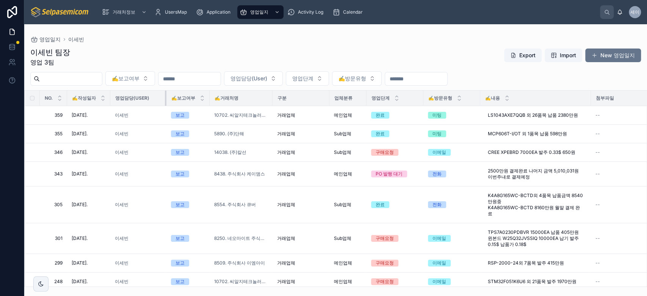
drag, startPoint x: 165, startPoint y: 97, endPoint x: 147, endPoint y: 94, distance: 18.2
click at [147, 94] on th "영업담당(User)" at bounding box center [138, 99] width 56 height 16
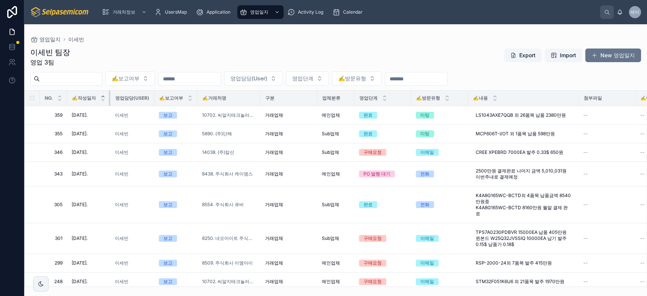
drag, startPoint x: 110, startPoint y: 96, endPoint x: 103, endPoint y: 95, distance: 7.6
click at [103, 95] on th "✍️작성일자" at bounding box center [88, 99] width 43 height 16
drag, startPoint x: 110, startPoint y: 96, endPoint x: 107, endPoint y: 96, distance: 3.9
click at [107, 96] on th "✍️작성일자" at bounding box center [88, 99] width 43 height 16
drag, startPoint x: 469, startPoint y: 97, endPoint x: 451, endPoint y: 97, distance: 17.1
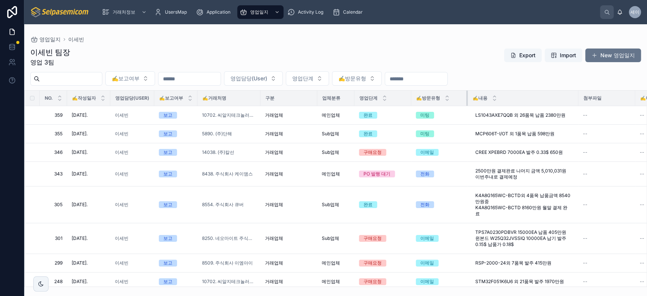
click at [451, 97] on th "✍️방문유형" at bounding box center [439, 99] width 56 height 16
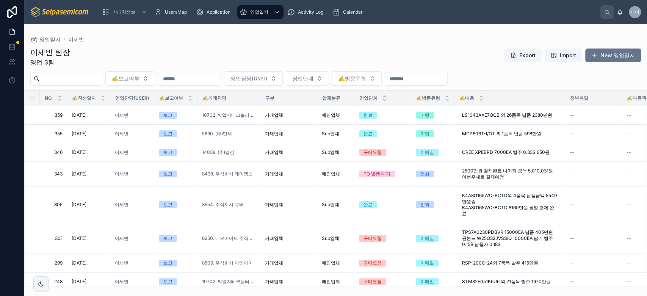
click at [567, 95] on th "첨부파일" at bounding box center [593, 99] width 57 height 16
click at [562, 96] on div at bounding box center [562, 98] width 3 height 15
click at [564, 96] on div at bounding box center [562, 98] width 3 height 15
click at [346, 51] on div "이세빈 팀장 영업 3팀 Export Import New 영업일지" at bounding box center [335, 57] width 611 height 20
click at [301, 42] on div "이세빈 팀장 영업 3팀 Export Import New 영업일지 ✍️보고여부 영업담당(User) 영업단계 ✍️방문유형 NO. ✍️작성일자 영업…" at bounding box center [335, 164] width 623 height 245
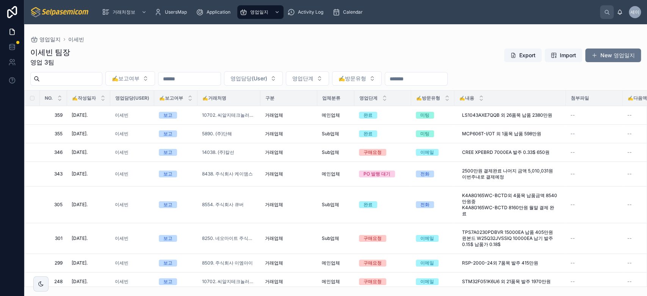
click at [203, 44] on div "이세빈 팀장 영업 3팀 Export Import New 영업일지 ✍️보고여부 영업담당(User) 영업단계 ✍️방문유형 NO. ✍️작성일자 영업…" at bounding box center [335, 164] width 623 height 245
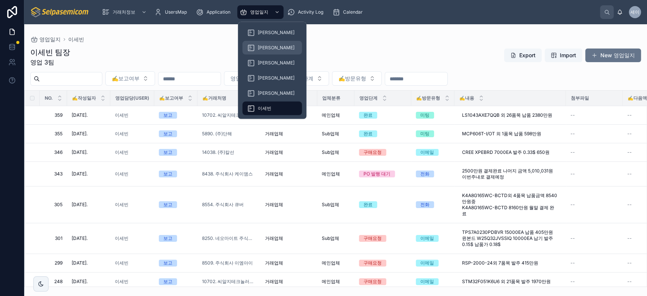
click at [265, 45] on span "[PERSON_NAME]" at bounding box center [276, 48] width 37 height 6
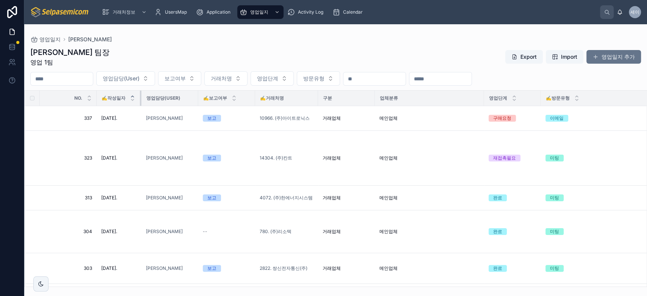
drag, startPoint x: 152, startPoint y: 96, endPoint x: 133, endPoint y: 96, distance: 18.6
click at [133, 96] on th "✍️작성일자" at bounding box center [119, 99] width 45 height 16
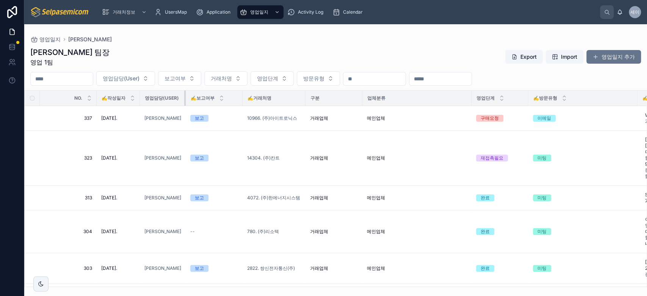
drag, startPoint x: 196, startPoint y: 97, endPoint x: 180, endPoint y: 97, distance: 16.3
click at [180, 97] on th "영업담당(User)" at bounding box center [163, 99] width 46 height 16
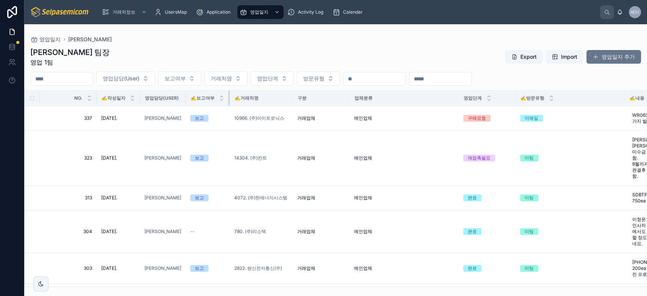
drag, startPoint x: 240, startPoint y: 96, endPoint x: 226, endPoint y: 96, distance: 13.6
click at [228, 96] on div at bounding box center [229, 98] width 3 height 15
drag, startPoint x: 346, startPoint y: 97, endPoint x: 318, endPoint y: 99, distance: 28.1
click at [318, 99] on div "구분" at bounding box center [320, 98] width 56 height 12
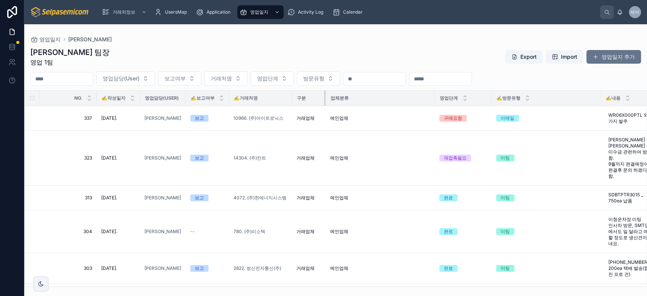
drag, startPoint x: 346, startPoint y: 99, endPoint x: 316, endPoint y: 100, distance: 30.4
click at [316, 100] on th "구분" at bounding box center [309, 99] width 34 height 16
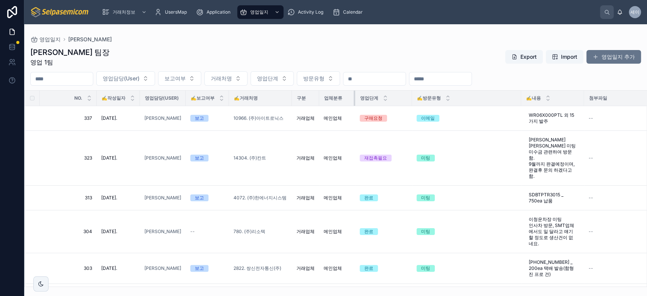
drag, startPoint x: 426, startPoint y: 99, endPoint x: 353, endPoint y: 101, distance: 73.2
click at [354, 101] on div at bounding box center [355, 98] width 3 height 15
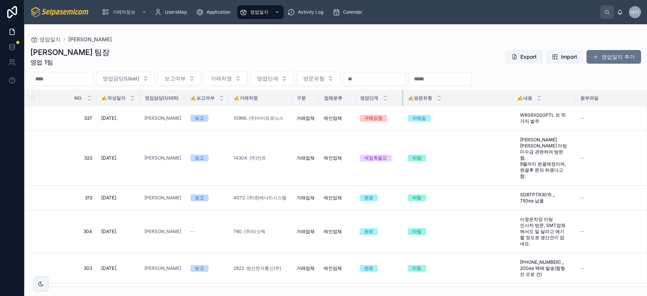
drag, startPoint x: 410, startPoint y: 97, endPoint x: 397, endPoint y: 97, distance: 12.9
click at [402, 97] on div at bounding box center [403, 98] width 3 height 15
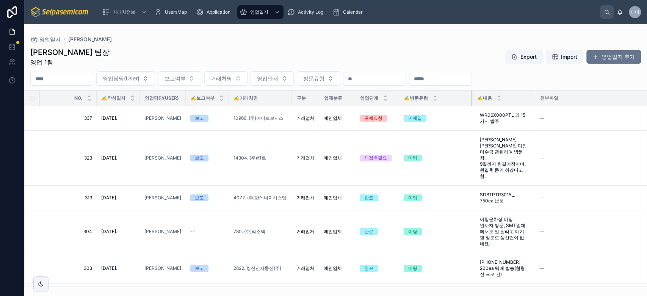
drag, startPoint x: 506, startPoint y: 96, endPoint x: 467, endPoint y: 96, distance: 39.0
click at [471, 96] on div at bounding box center [472, 98] width 3 height 15
drag, startPoint x: 530, startPoint y: 97, endPoint x: 569, endPoint y: 96, distance: 39.1
click at [569, 96] on tr "NO. ✍️작성일자 영업담당(User) ✍️보고여부 ✍️거래처명 구분 업체분류 영업단계 ✍️방문유형 ✍️내용 첨부파일 ✍️다음액션일 보고서요약…" at bounding box center [478, 99] width 906 height 16
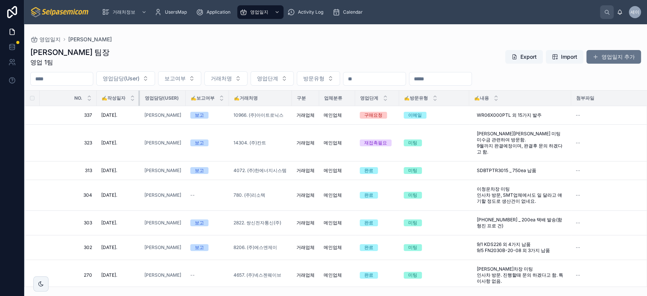
drag, startPoint x: 140, startPoint y: 96, endPoint x: 129, endPoint y: 96, distance: 11.0
click at [129, 96] on th "✍️작성일자" at bounding box center [118, 99] width 43 height 16
click at [179, 99] on th "영업담당(User)" at bounding box center [163, 99] width 46 height 16
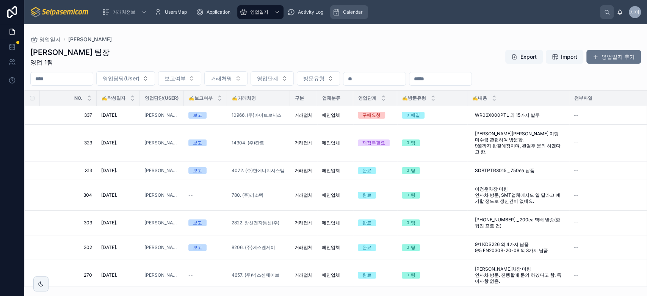
click at [350, 10] on span "Calendar" at bounding box center [353, 12] width 20 height 6
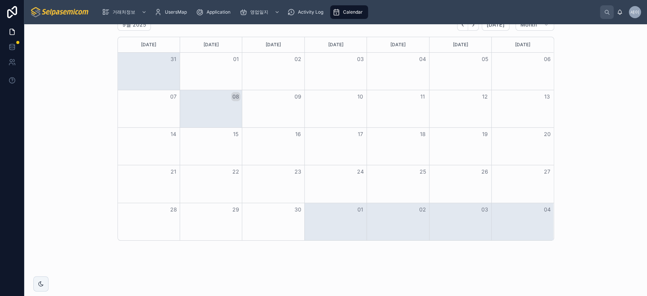
scroll to position [23, 0]
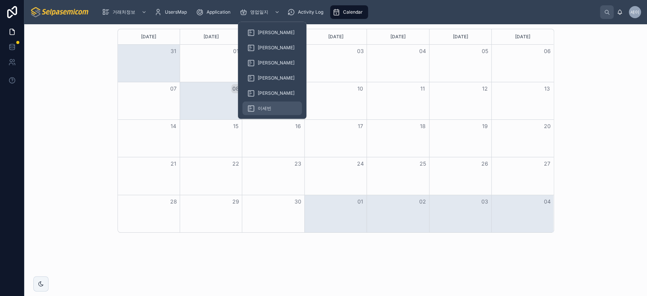
click at [259, 103] on div "이세빈" at bounding box center [272, 108] width 50 height 12
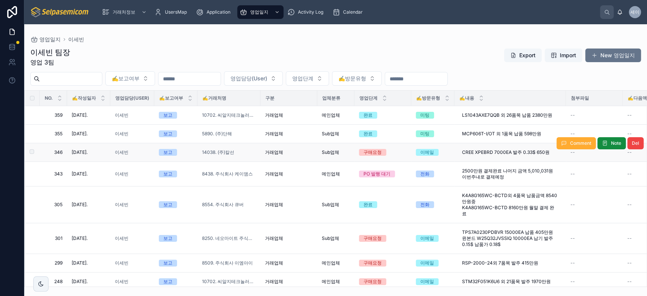
click at [251, 151] on div "14038. (주)칼선" at bounding box center [229, 152] width 54 height 6
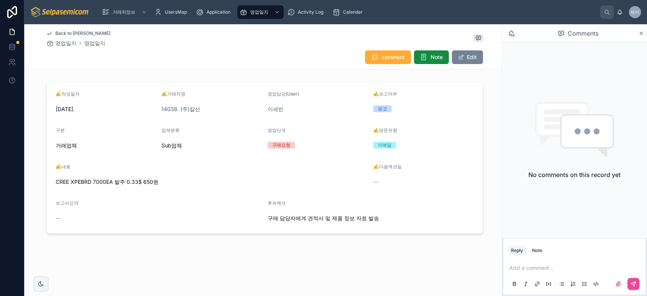
click at [466, 56] on button "Edit" at bounding box center [467, 57] width 31 height 14
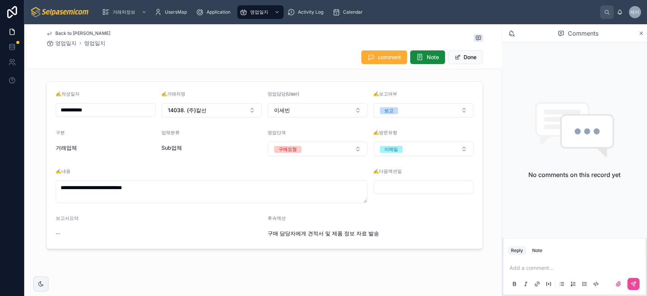
click at [399, 184] on input "text" at bounding box center [423, 187] width 99 height 11
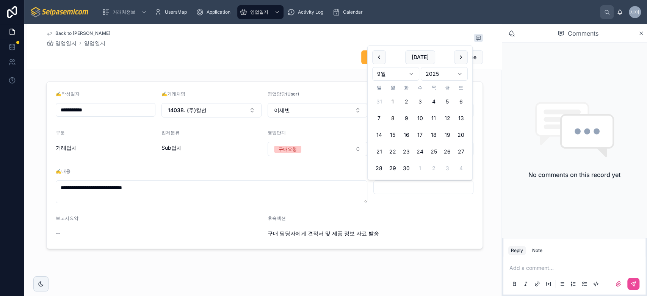
click at [408, 230] on span "구매 담당자에게 견적서 및 제품 정보 자료 발송" at bounding box center [371, 234] width 206 height 8
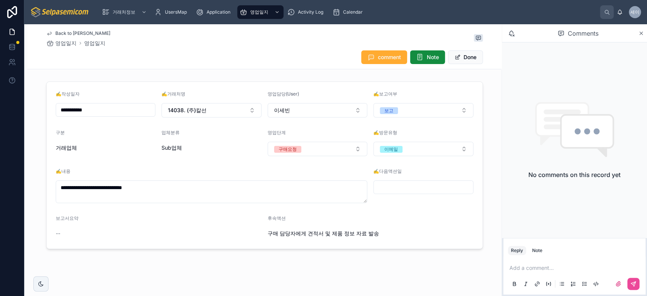
click at [398, 185] on input "text" at bounding box center [423, 187] width 99 height 11
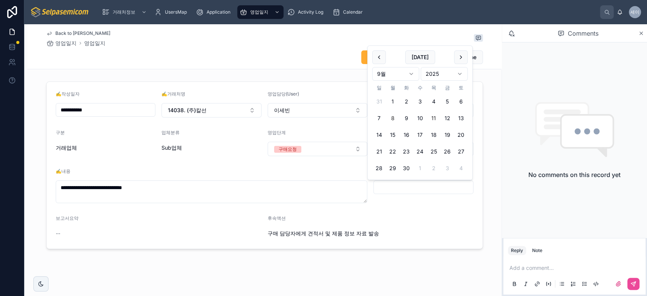
click at [434, 119] on button "11" at bounding box center [434, 118] width 14 height 14
type input "**********"
click at [489, 110] on div "**********" at bounding box center [264, 165] width 474 height 174
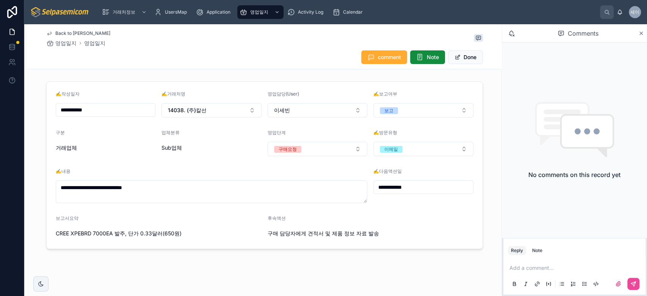
click at [461, 59] on button "Done" at bounding box center [465, 57] width 35 height 14
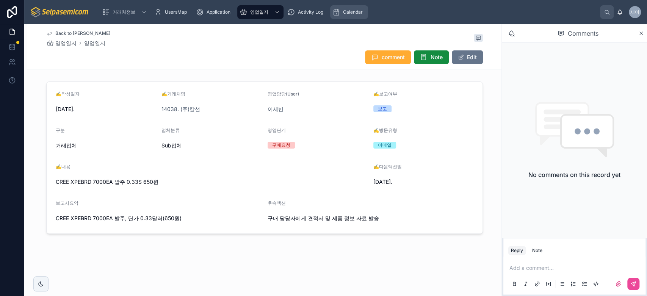
click at [350, 14] on span "Calendar" at bounding box center [353, 12] width 20 height 6
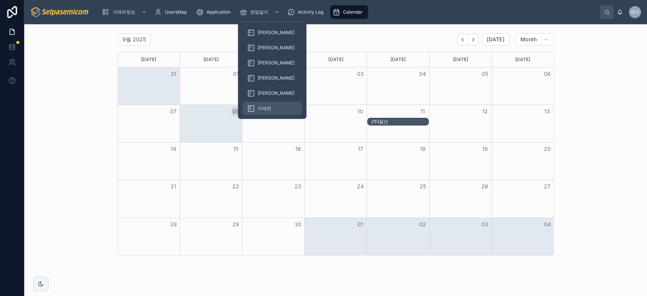
click at [262, 102] on div "이세빈" at bounding box center [272, 108] width 50 height 12
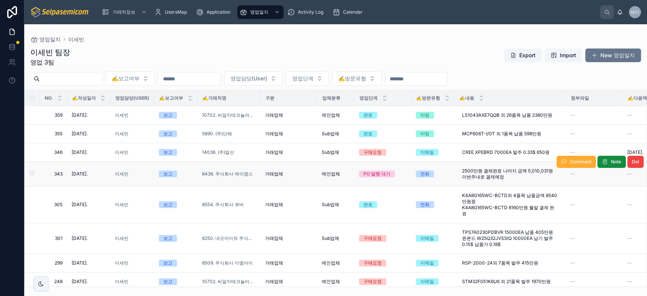
click at [406, 172] on div "PO 발행 대기" at bounding box center [383, 174] width 48 height 7
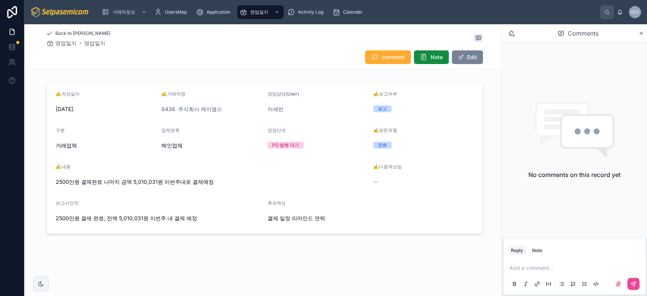
click at [473, 56] on button "Edit" at bounding box center [467, 57] width 31 height 14
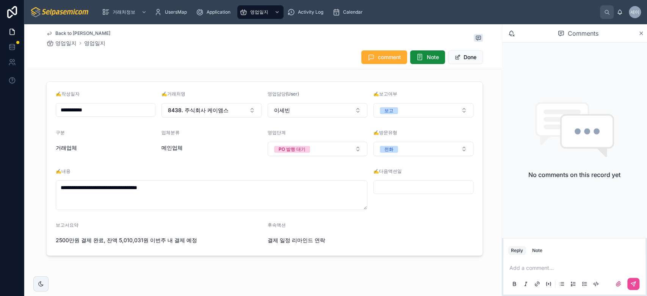
click at [414, 187] on input "text" at bounding box center [423, 187] width 99 height 11
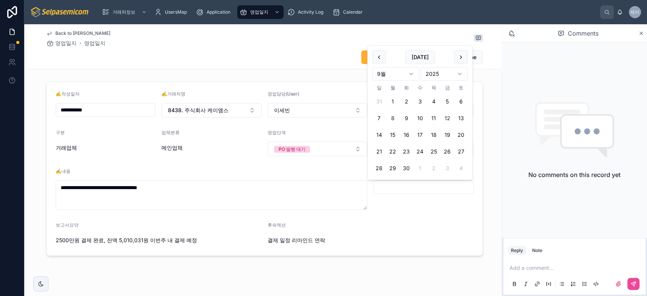
click at [446, 119] on button "12" at bounding box center [448, 118] width 14 height 14
type input "**********"
click at [484, 108] on div "**********" at bounding box center [264, 168] width 474 height 180
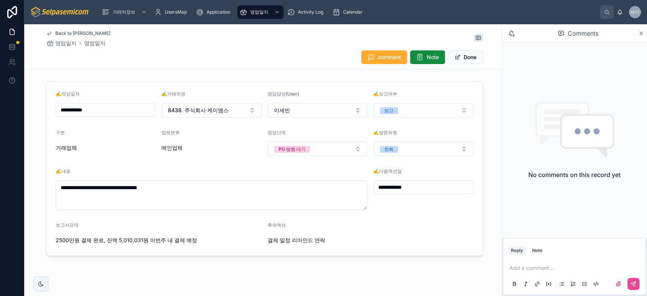
click at [463, 57] on button "Done" at bounding box center [465, 57] width 35 height 14
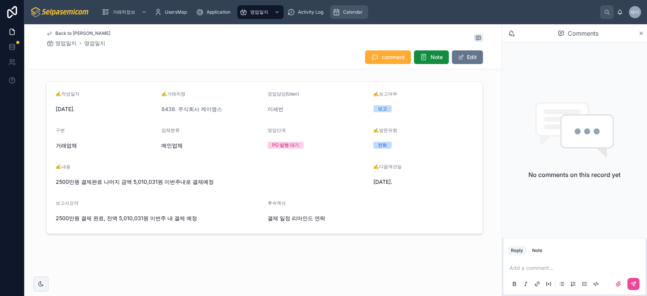
click at [352, 9] on span "Calendar" at bounding box center [353, 12] width 20 height 6
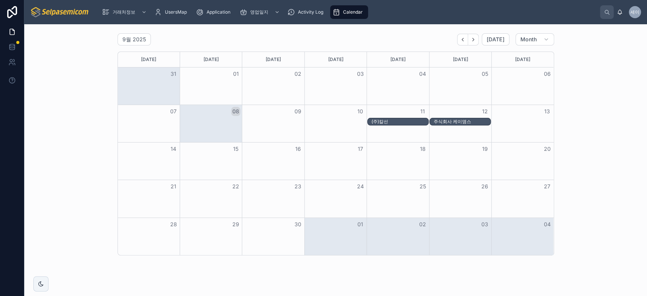
click at [100, 142] on div "9월 2025 [DATE] Month [DATE] [DATE] [DATE] [DATE] [DATE] [DATE] [DATE] 31 01 02 …" at bounding box center [335, 144] width 611 height 228
click at [87, 171] on div "9월 2025 [DATE] Month [DATE] [DATE] [DATE] [DATE] [DATE] [DATE] [DATE] 31 01 02 …" at bounding box center [335, 144] width 611 height 228
drag, startPoint x: 152, startPoint y: 136, endPoint x: 151, endPoint y: 157, distance: 20.9
click at [151, 157] on div "[DATE] [DATE] [DATE] [DATE] [DATE] [DATE] [DATE] 31 01 02 03 04 05 06 07 08 09 …" at bounding box center [336, 154] width 437 height 204
drag, startPoint x: 151, startPoint y: 157, endPoint x: 144, endPoint y: 93, distance: 64.1
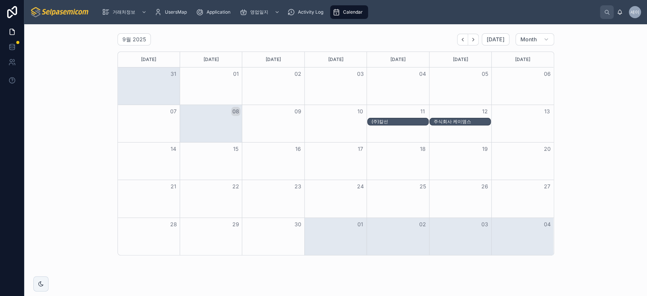
click at [144, 93] on div "[DATE] [DATE] [DATE] [DATE] [DATE] [DATE] [DATE] 31 01 02 03 04 05 06 07 08 09 …" at bounding box center [336, 154] width 437 height 204
click at [293, 223] on button "30" at bounding box center [297, 224] width 9 height 9
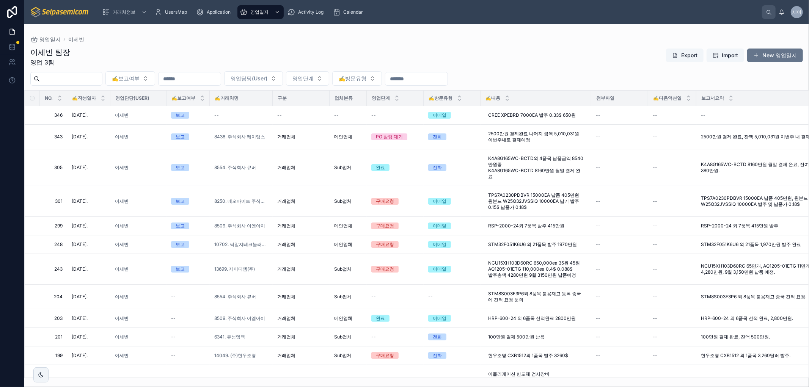
click at [210, 79] on input "text" at bounding box center [189, 79] width 62 height 11
click at [133, 57] on div "이세빈 팀장 영업 3팀 Export Import New 영업일지" at bounding box center [416, 57] width 772 height 20
click at [305, 118] on div "--" at bounding box center [301, 115] width 48 height 6
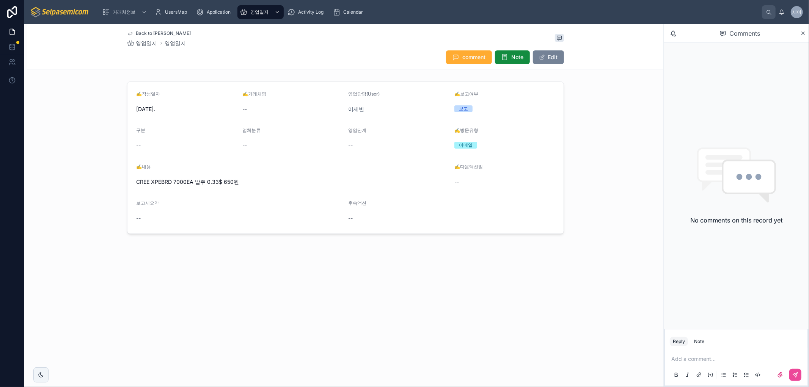
click at [547, 57] on button "Edit" at bounding box center [548, 57] width 31 height 14
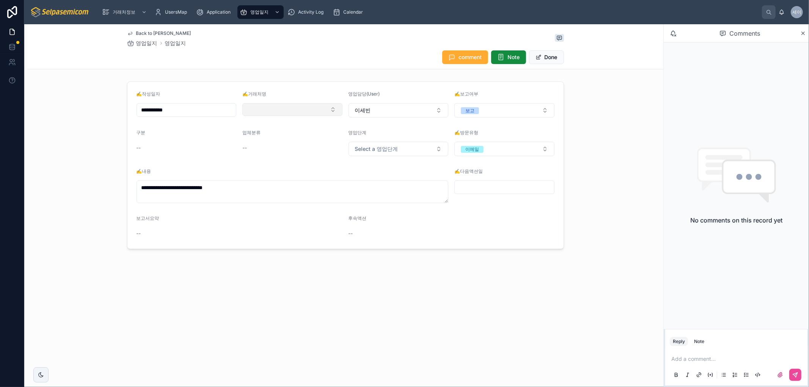
click at [265, 106] on button "Select Button" at bounding box center [292, 109] width 100 height 13
click at [264, 127] on input "**" at bounding box center [296, 125] width 81 height 14
type input "**"
click at [279, 139] on span "14038. (주)칼선" at bounding box center [266, 140] width 39 height 8
click at [549, 57] on button "Done" at bounding box center [546, 57] width 35 height 14
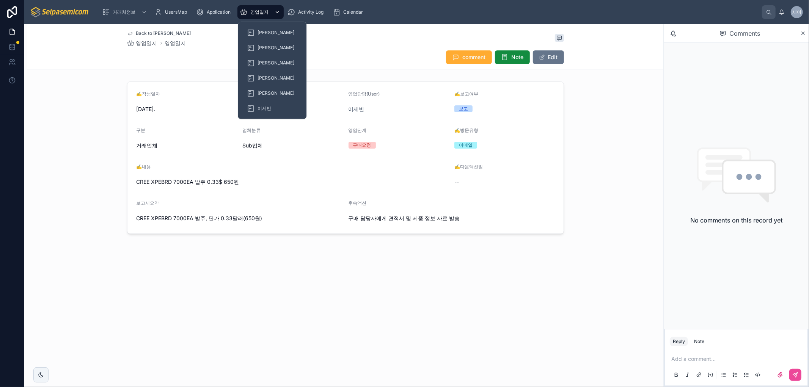
click at [257, 11] on span "영업일지" at bounding box center [259, 12] width 18 height 6
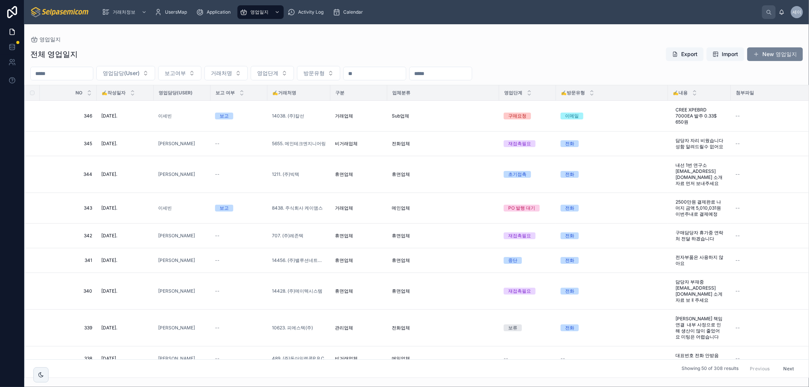
click at [772, 53] on button "New 영업일지" at bounding box center [775, 54] width 56 height 14
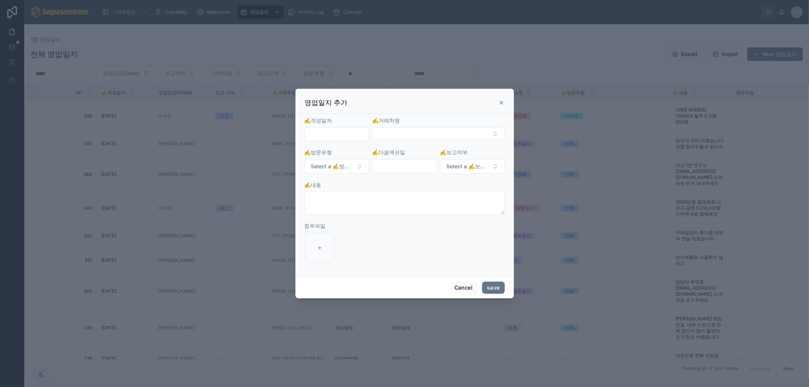
click at [343, 134] on input "text" at bounding box center [337, 134] width 64 height 11
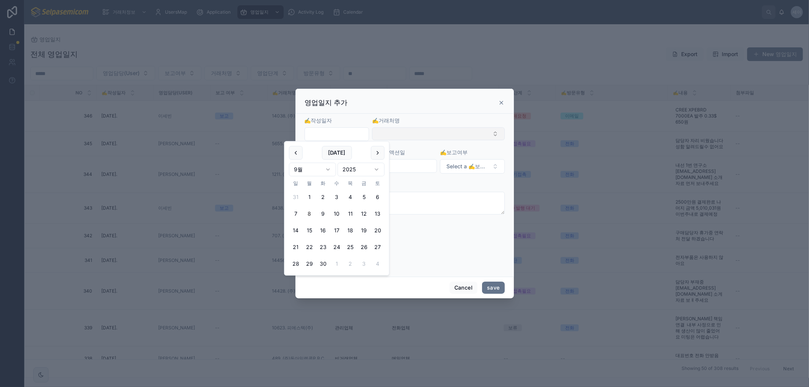
click at [415, 133] on button "Select Button" at bounding box center [438, 133] width 132 height 13
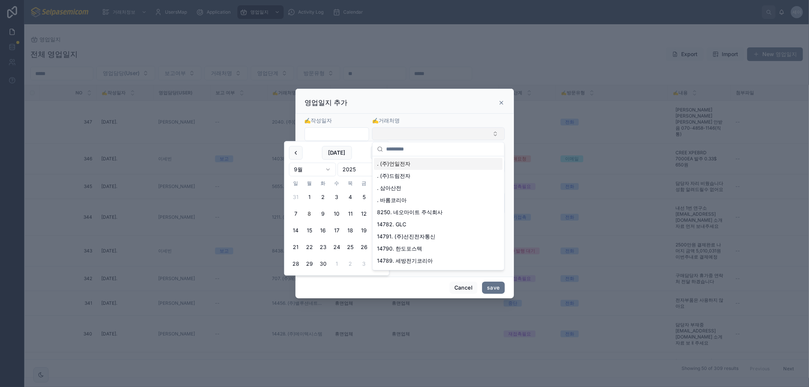
click at [427, 133] on button "Select Button" at bounding box center [438, 133] width 132 height 13
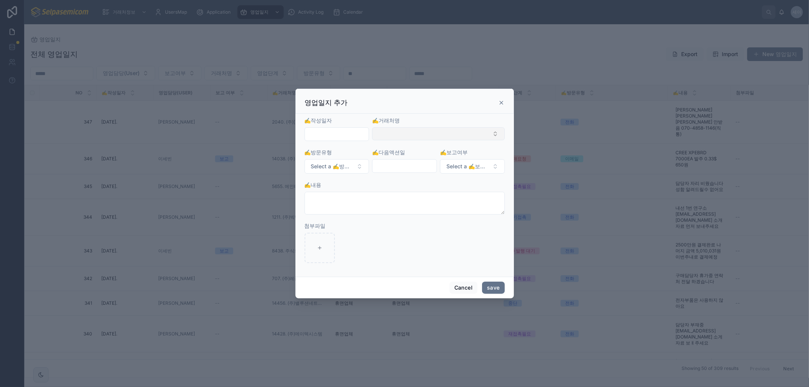
click at [422, 135] on button "Select Button" at bounding box center [438, 133] width 132 height 13
type input "*"
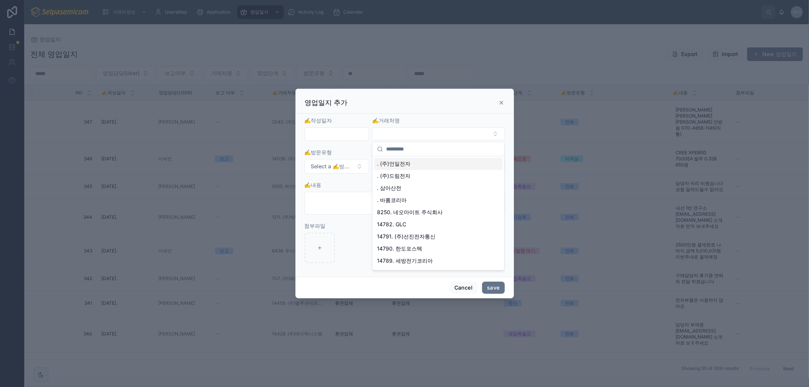
click at [296, 56] on div at bounding box center [404, 193] width 809 height 387
